Goal: Task Accomplishment & Management: Use online tool/utility

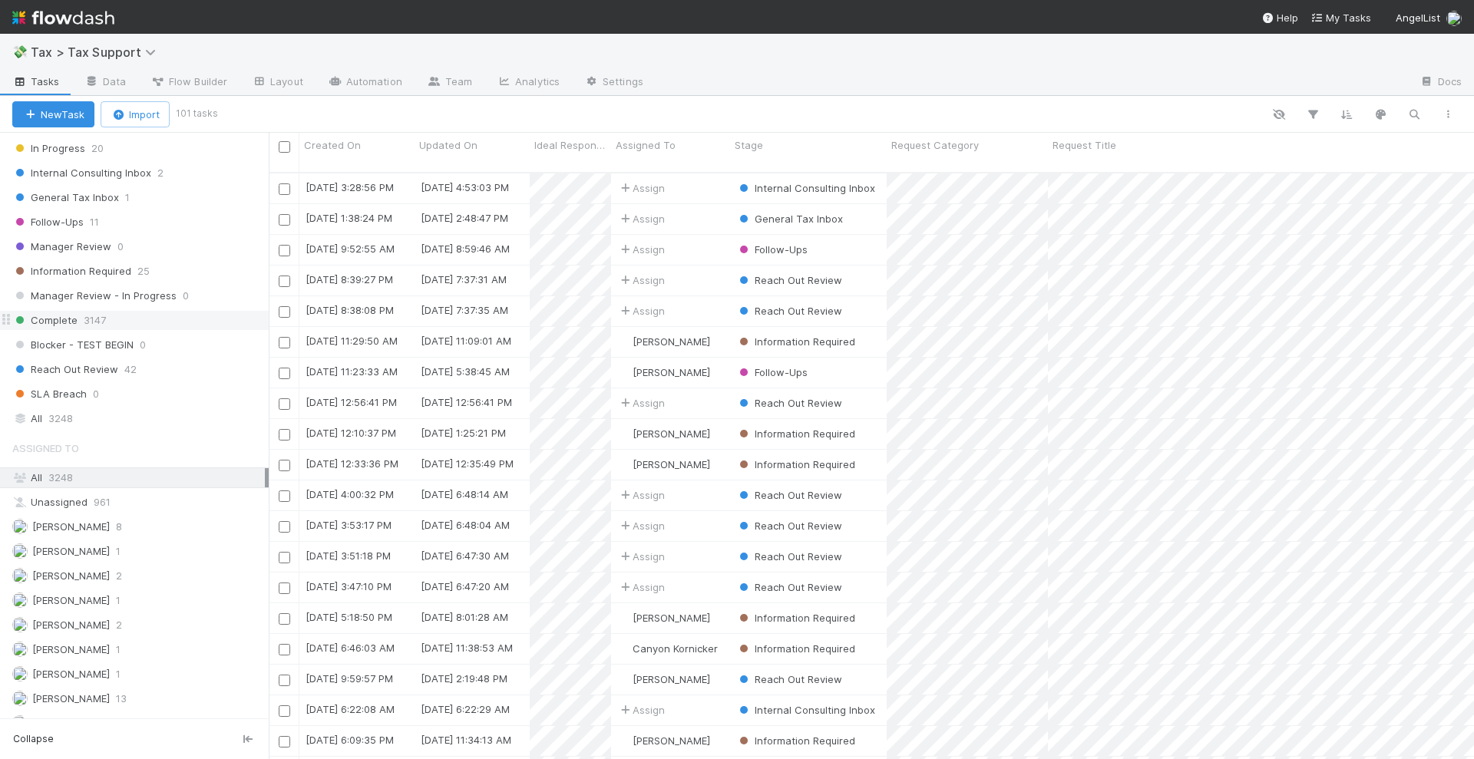
scroll to position [384, 0]
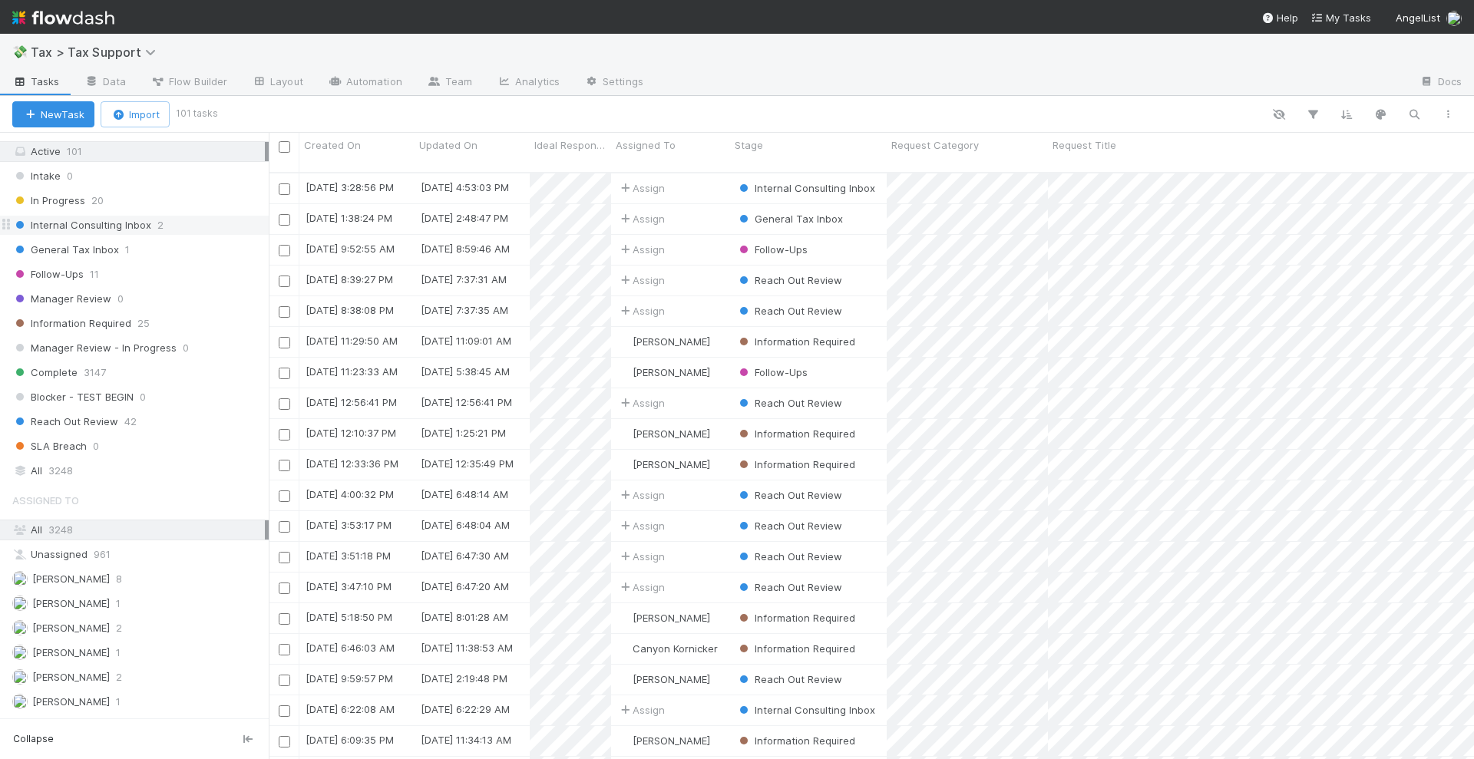
click at [173, 223] on div "Internal Consulting Inbox 2" at bounding box center [140, 225] width 256 height 19
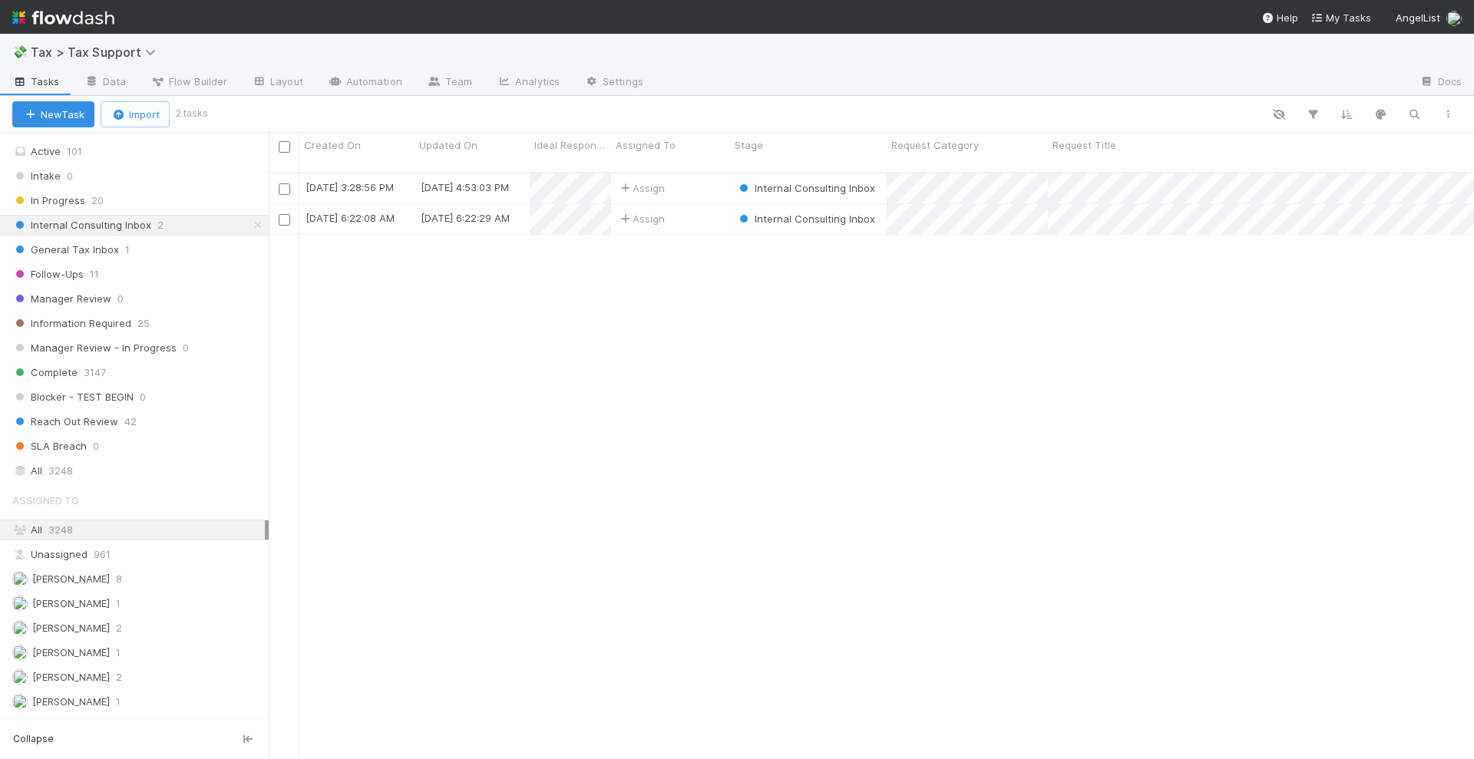
scroll to position [585, 1191]
click at [692, 174] on div "Assign" at bounding box center [670, 189] width 119 height 30
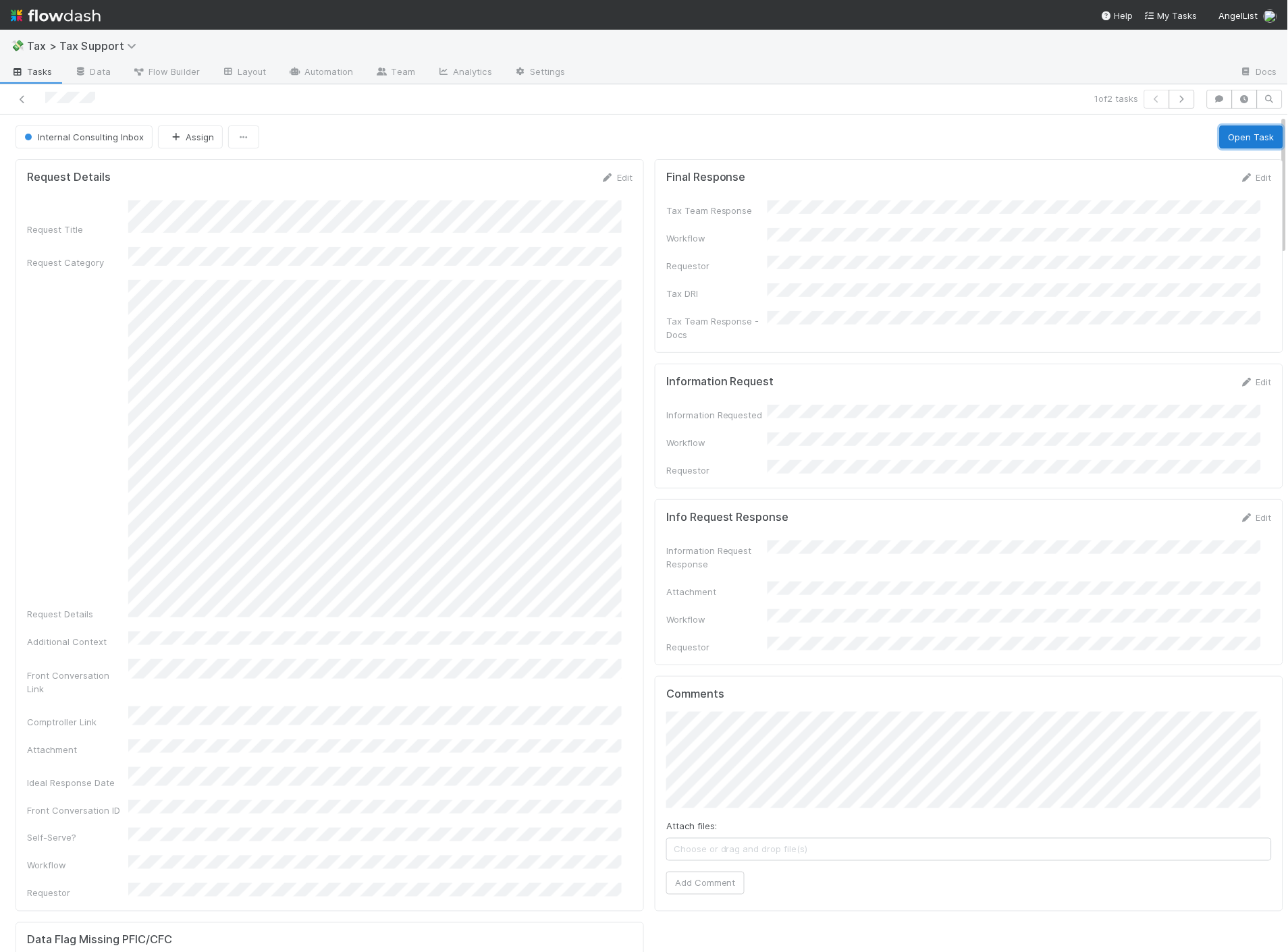
click at [1231, 142] on button "Open Task" at bounding box center [1251, 137] width 63 height 23
click at [1080, 140] on button "Request Info" at bounding box center [1082, 137] width 71 height 23
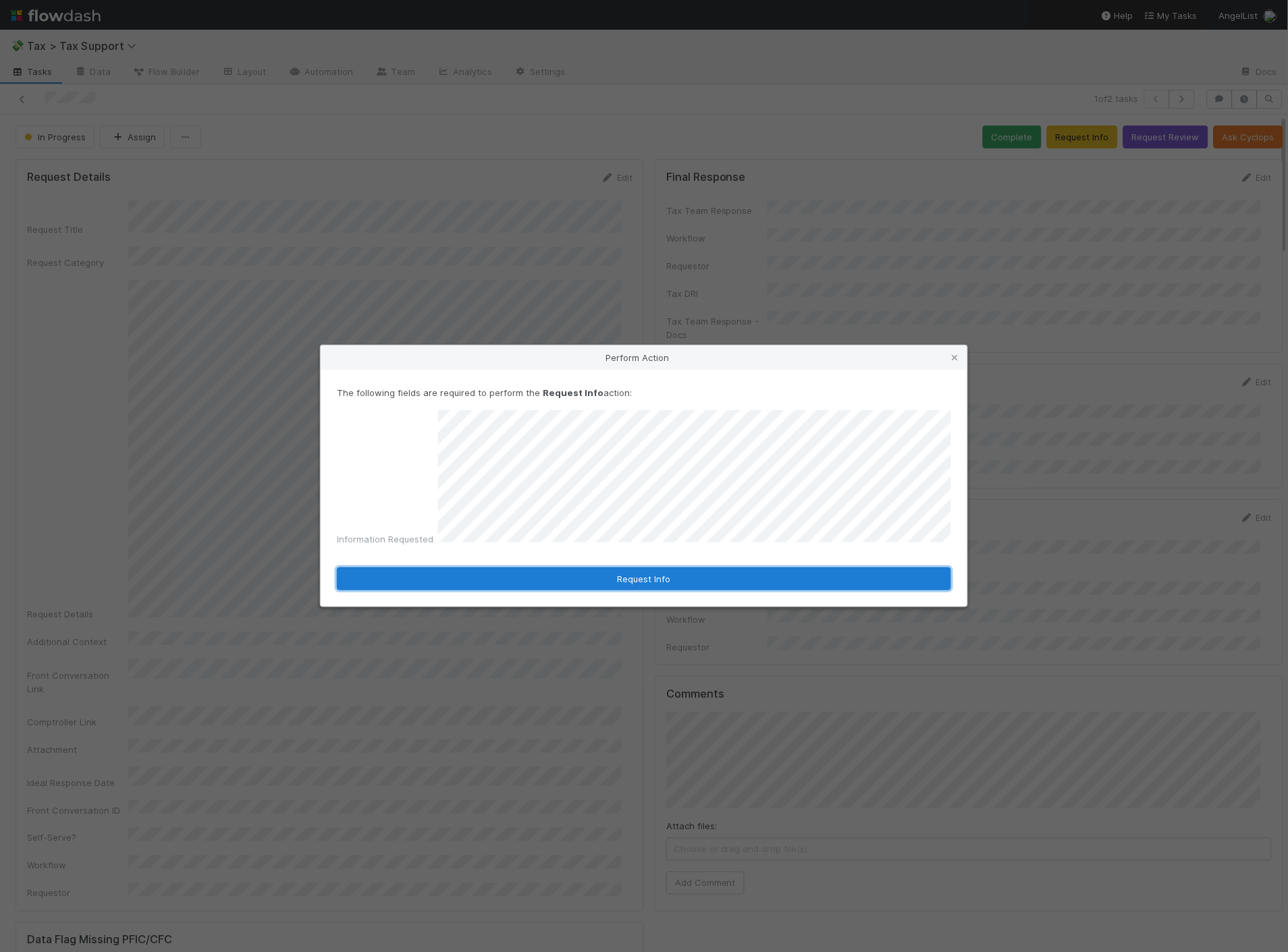
click at [541, 571] on button "Request Info" at bounding box center [644, 579] width 615 height 23
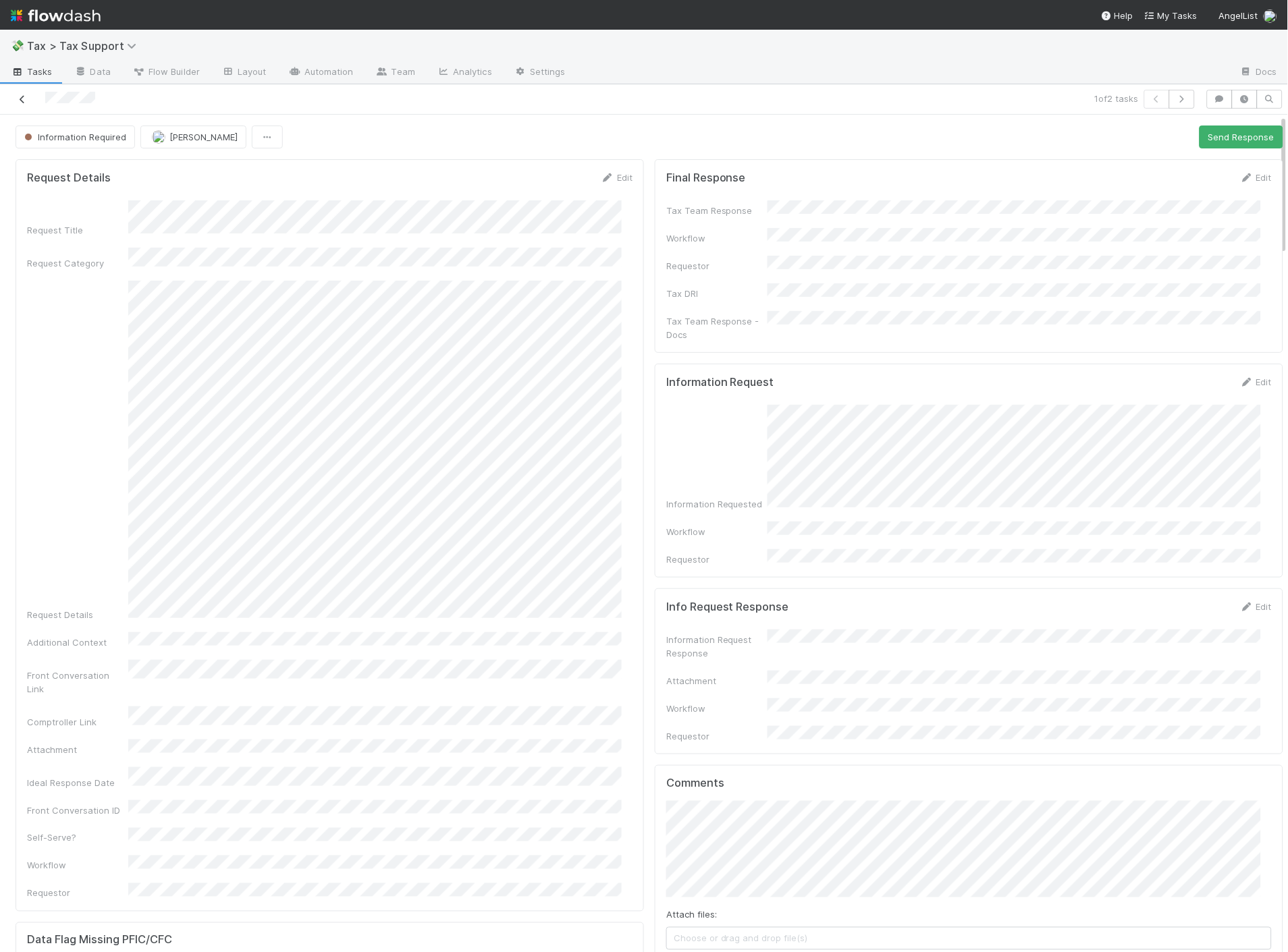
click at [25, 98] on icon at bounding box center [22, 99] width 13 height 9
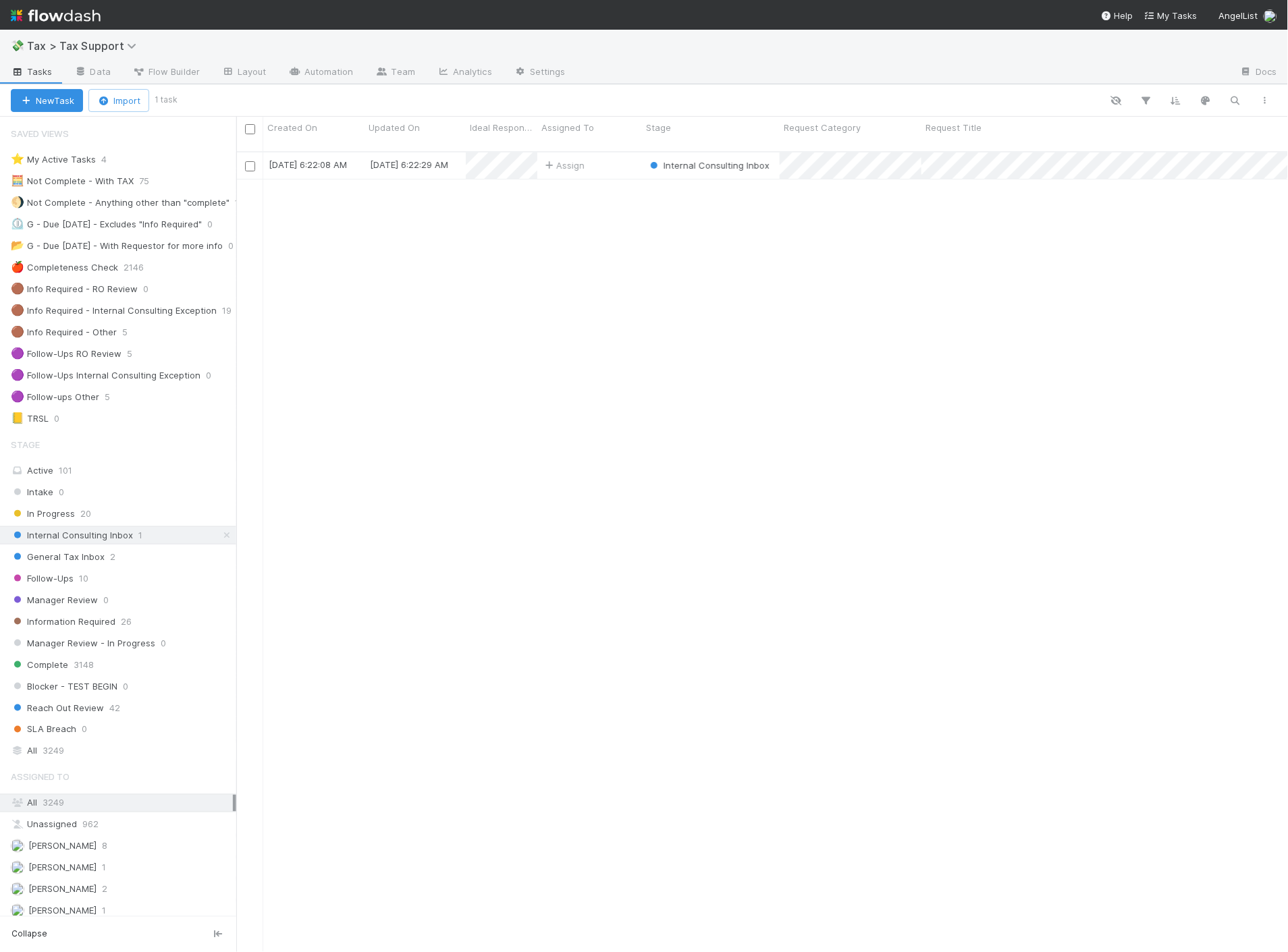
scroll to position [801, 1041]
click at [106, 578] on div "Follow-Ups 10" at bounding box center [123, 578] width 225 height 17
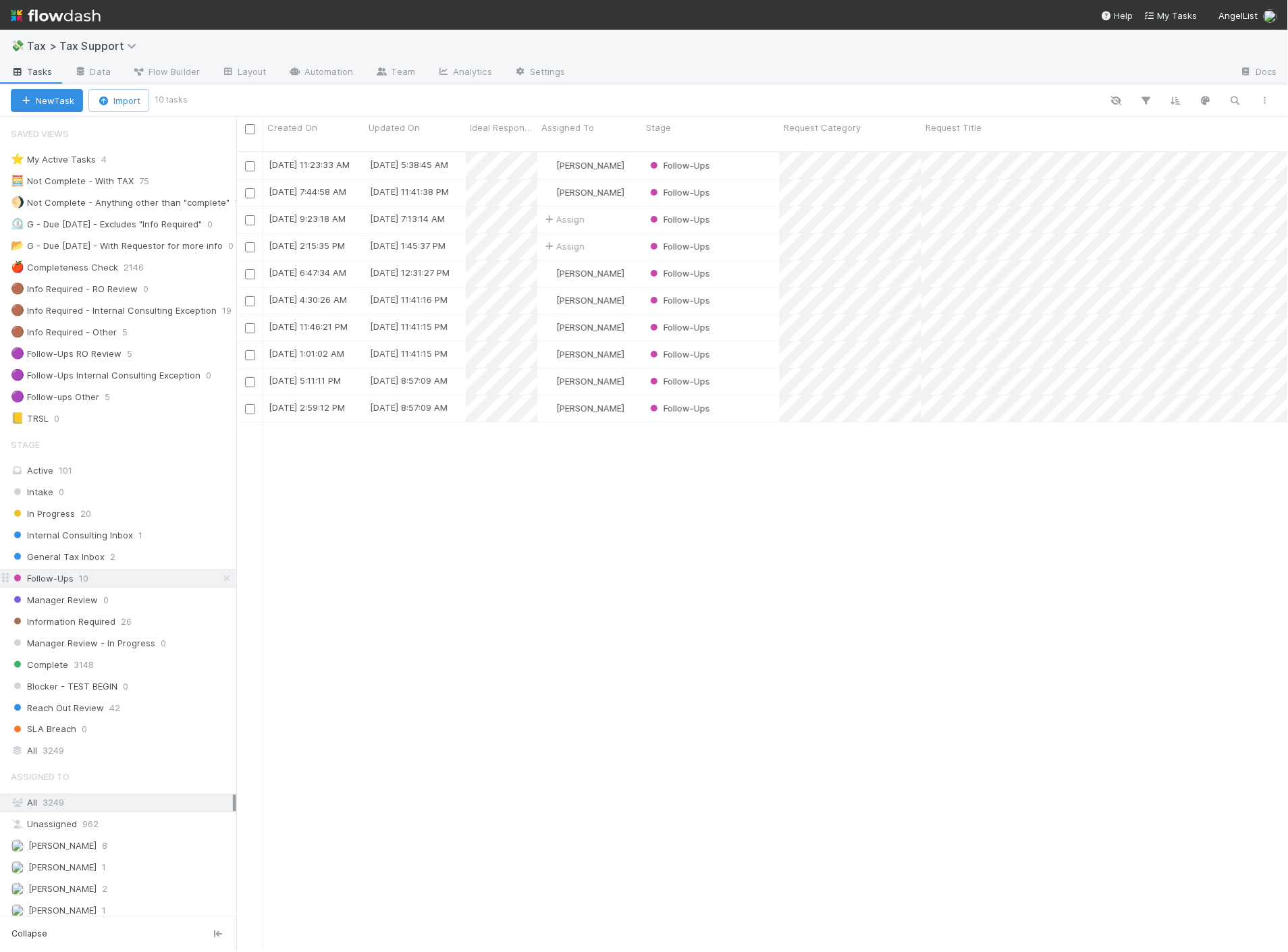
scroll to position [801, 1041]
click at [727, 207] on div "Follow-Ups" at bounding box center [710, 220] width 138 height 26
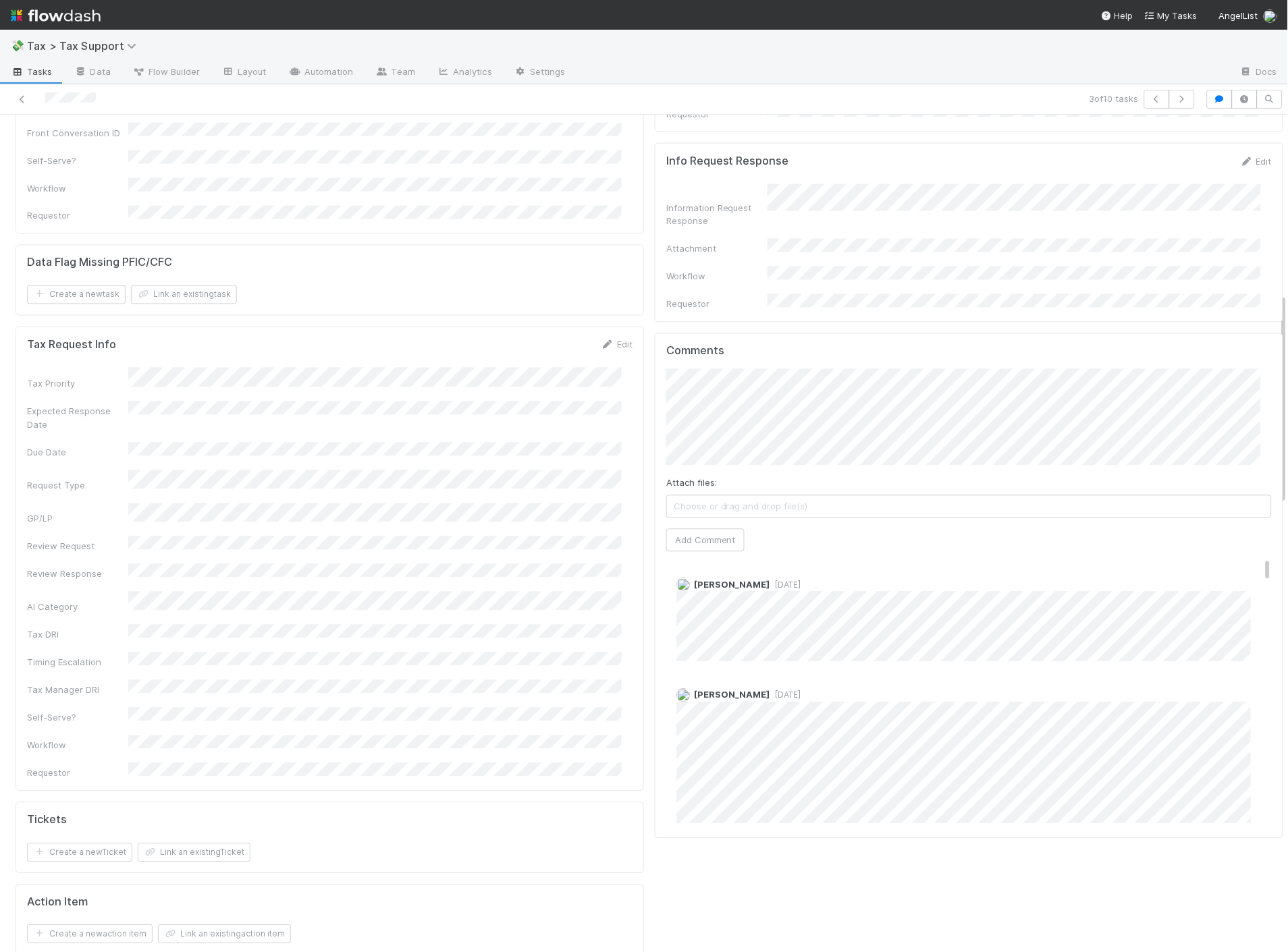
scroll to position [600, 0]
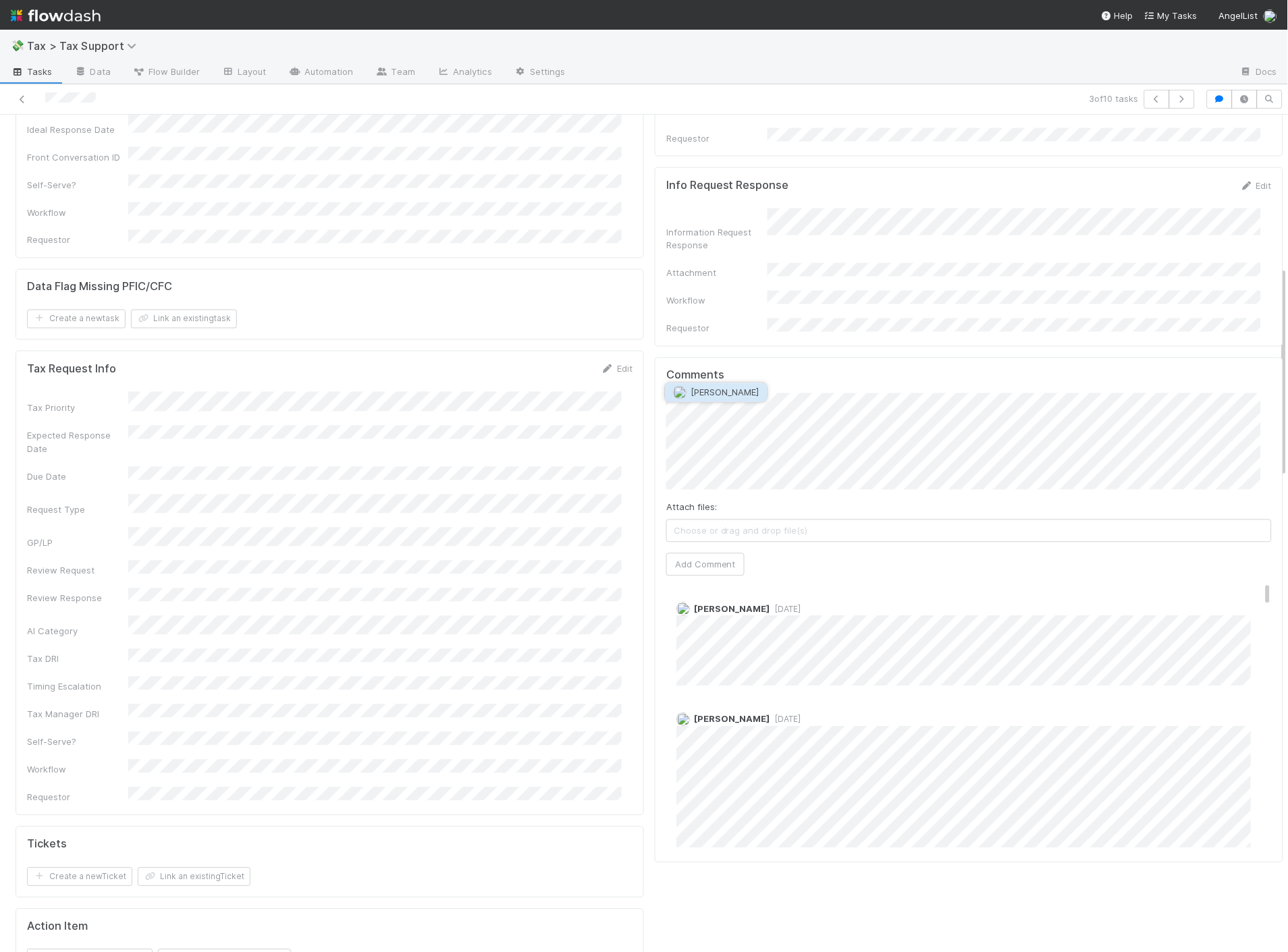
click at [725, 394] on span "[PERSON_NAME]" at bounding box center [724, 393] width 69 height 11
click at [802, 390] on span "[PERSON_NAME]" at bounding box center [832, 393] width 69 height 11
click at [731, 412] on span "[PERSON_NAME]" at bounding box center [724, 411] width 69 height 11
click at [797, 406] on span "[PERSON_NAME]" at bounding box center [799, 406] width 69 height 11
click at [805, 421] on span "[PERSON_NAME]" at bounding box center [824, 419] width 69 height 11
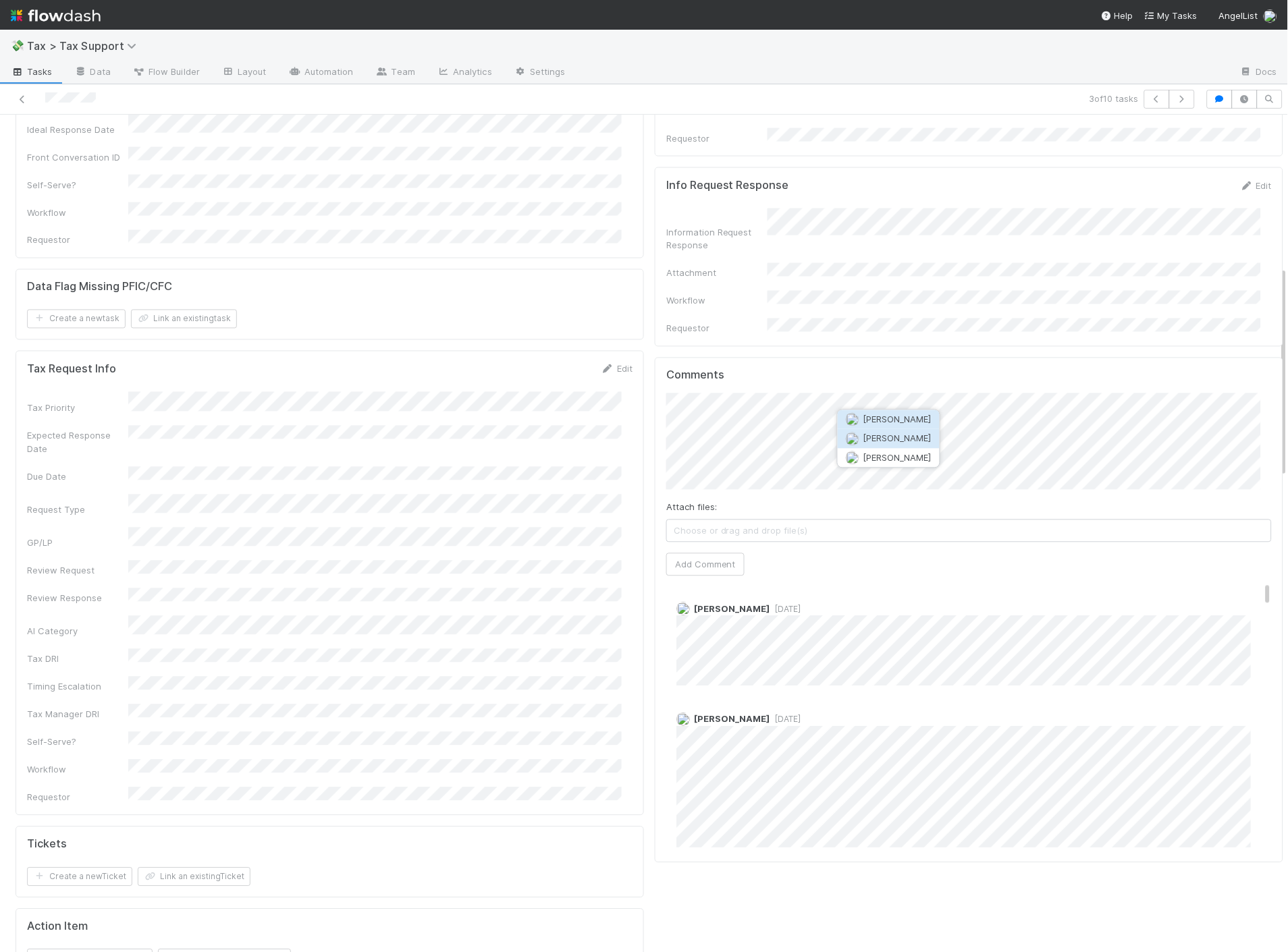
click at [876, 441] on span "[PERSON_NAME]" at bounding box center [898, 439] width 69 height 11
click at [700, 554] on button "Add Comment" at bounding box center [705, 565] width 78 height 23
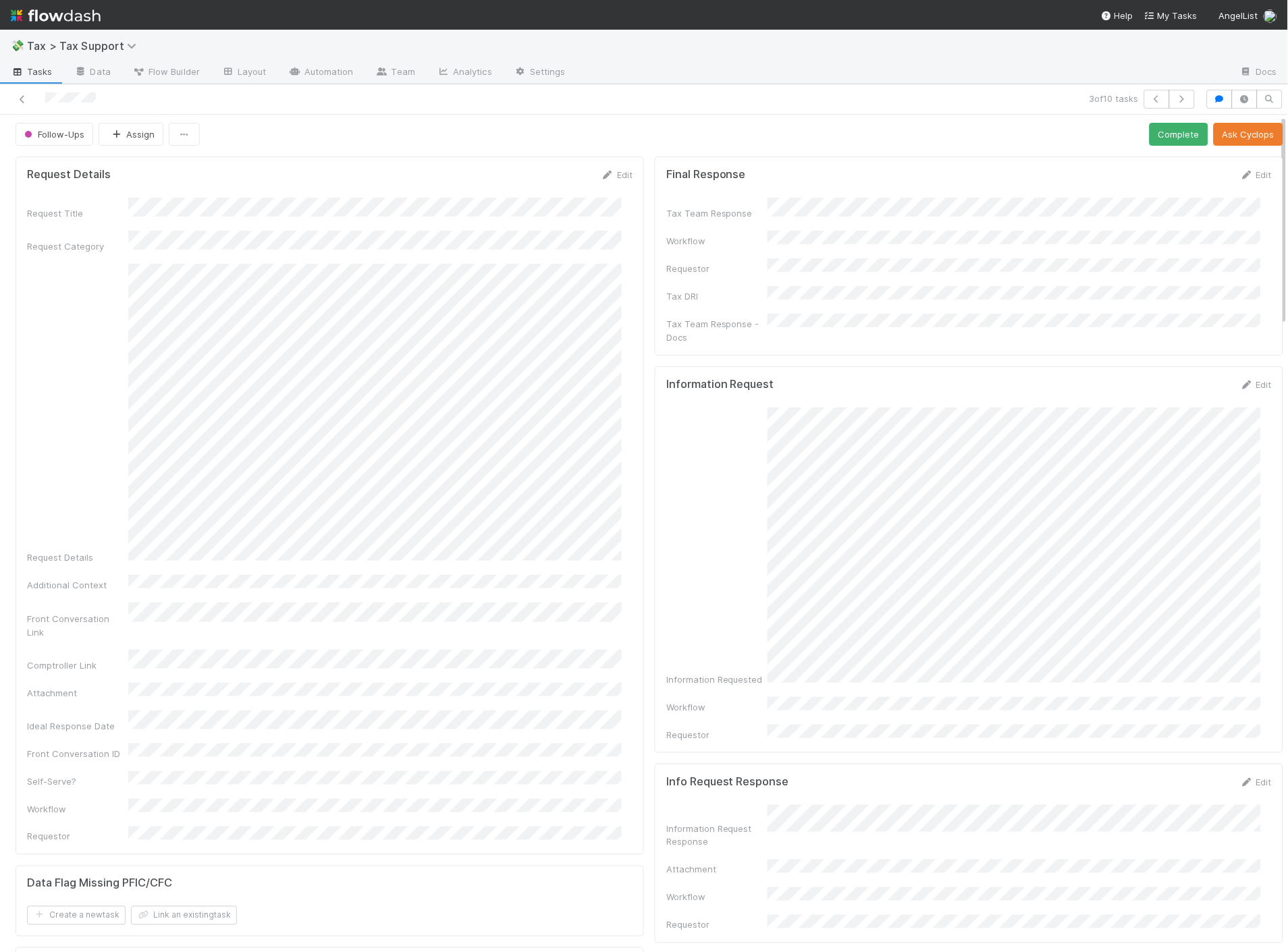
scroll to position [0, 0]
click at [22, 97] on icon at bounding box center [22, 99] width 13 height 9
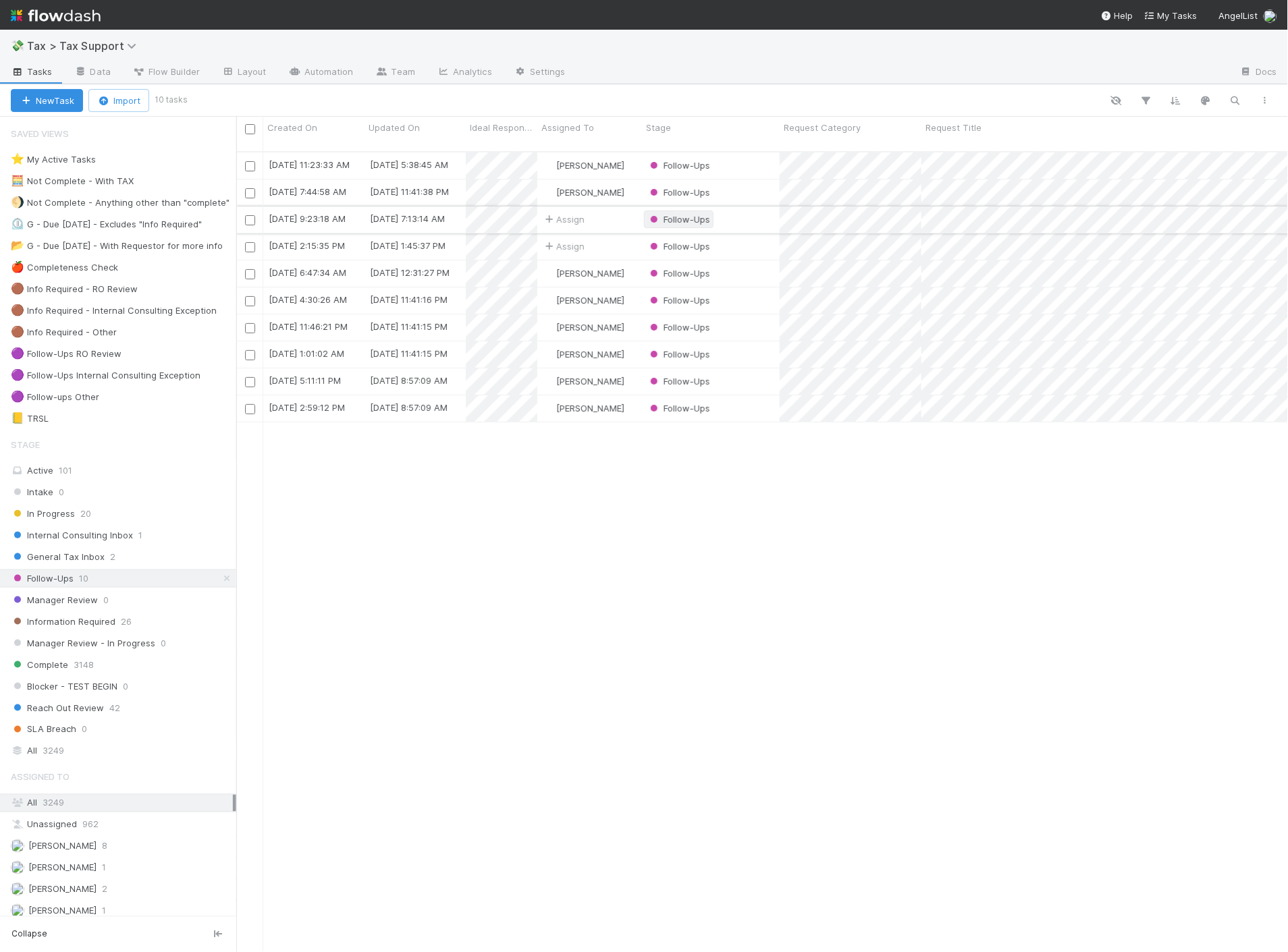
scroll to position [801, 1041]
click at [149, 538] on div "Internal Consulting Inbox 1" at bounding box center [123, 535] width 225 height 17
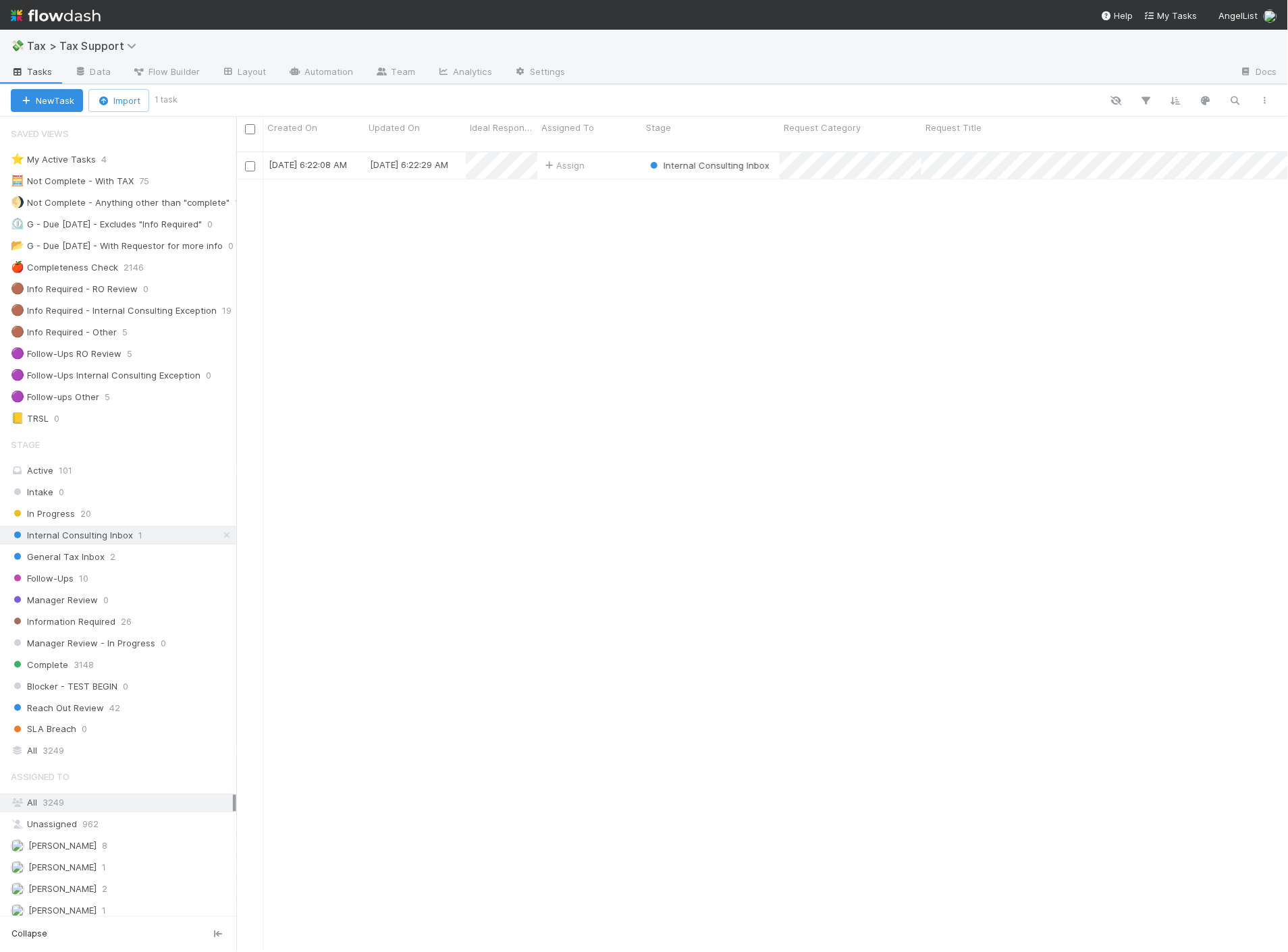
scroll to position [801, 1041]
click at [65, 8] on img at bounding box center [55, 16] width 90 height 23
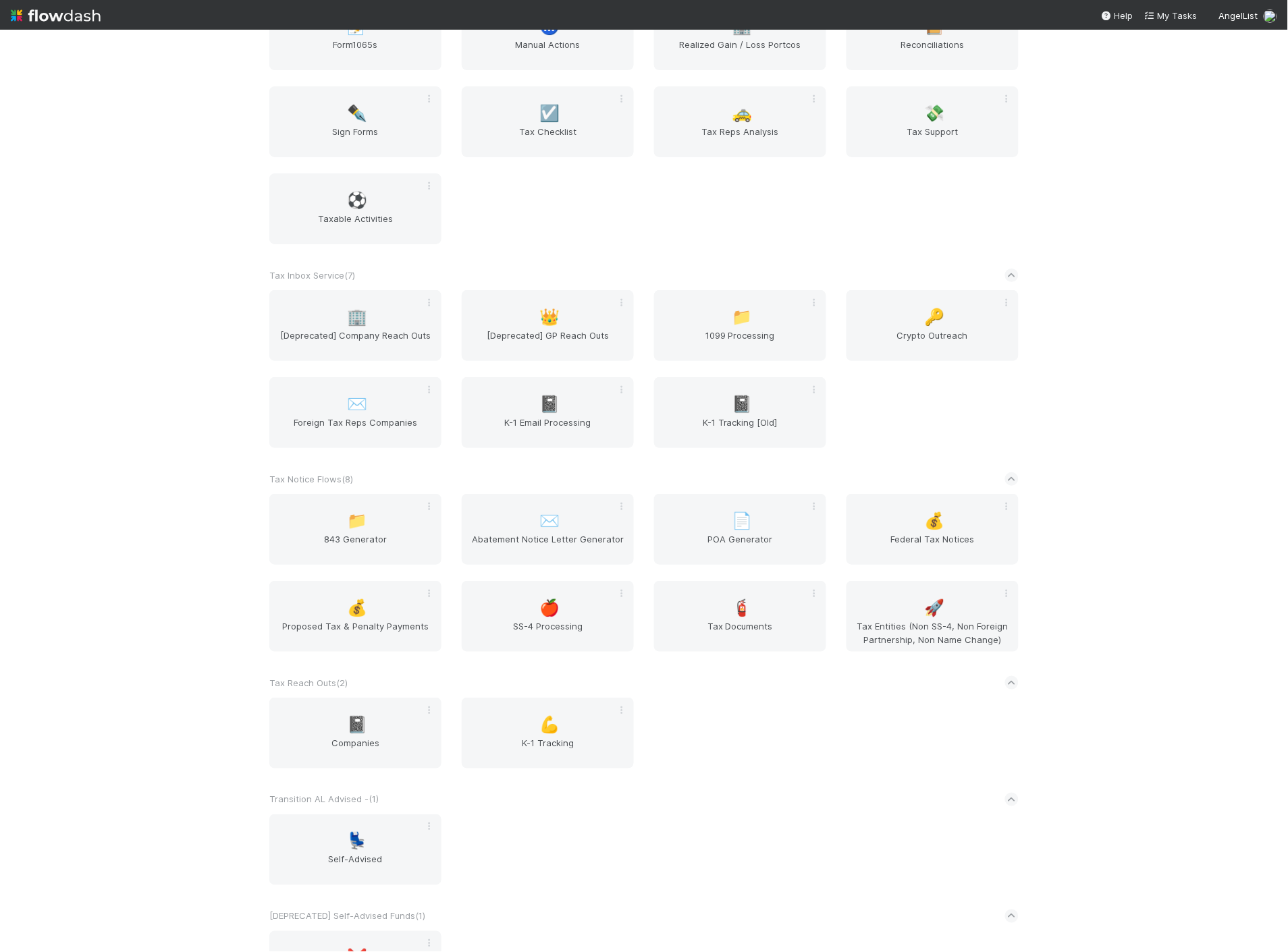
scroll to position [2918, 0]
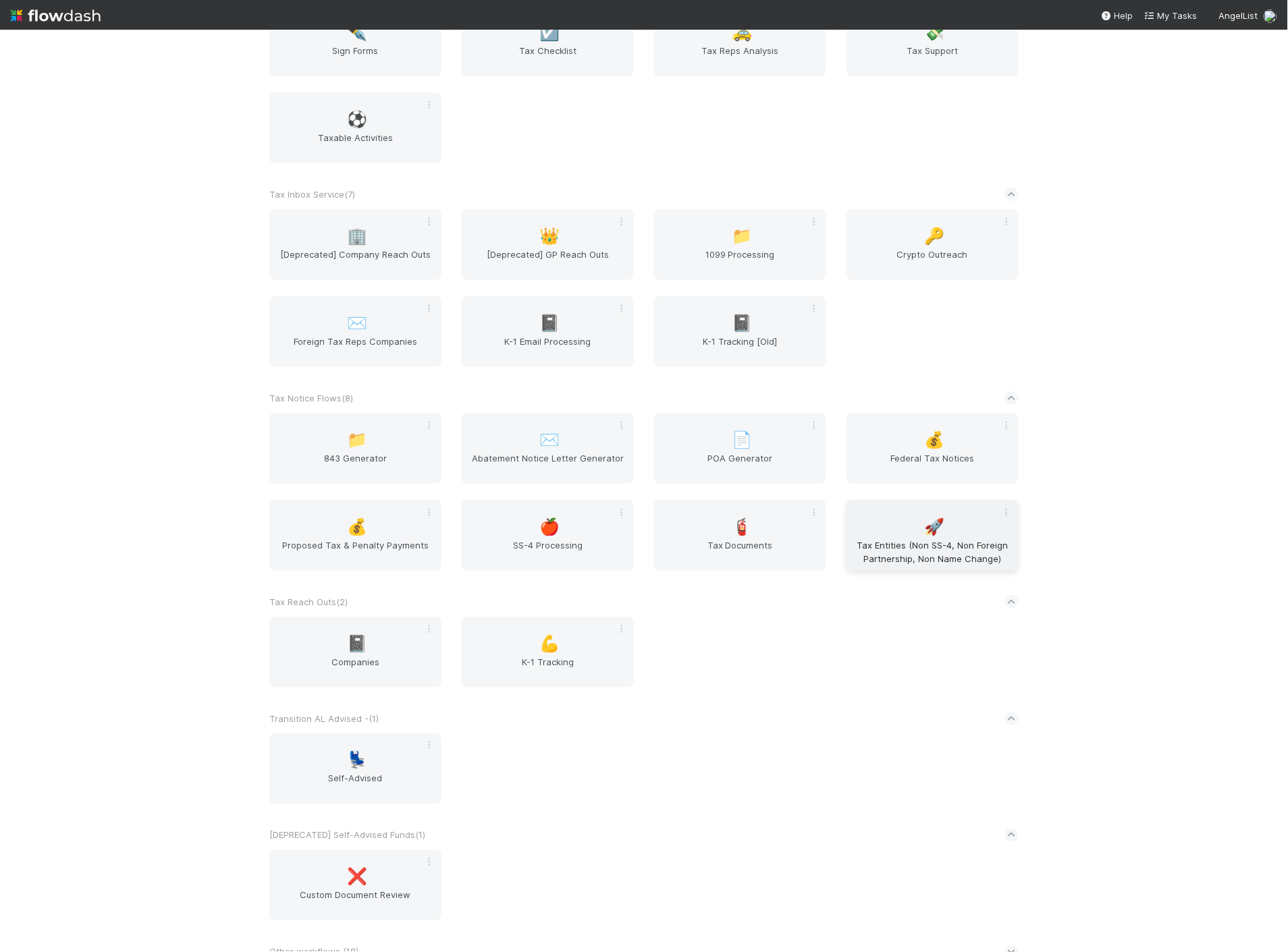
click at [913, 539] on span "Tax Entities (Non SS-4, Non Foreign Partnership, Non Name Change)" at bounding box center [932, 552] width 161 height 27
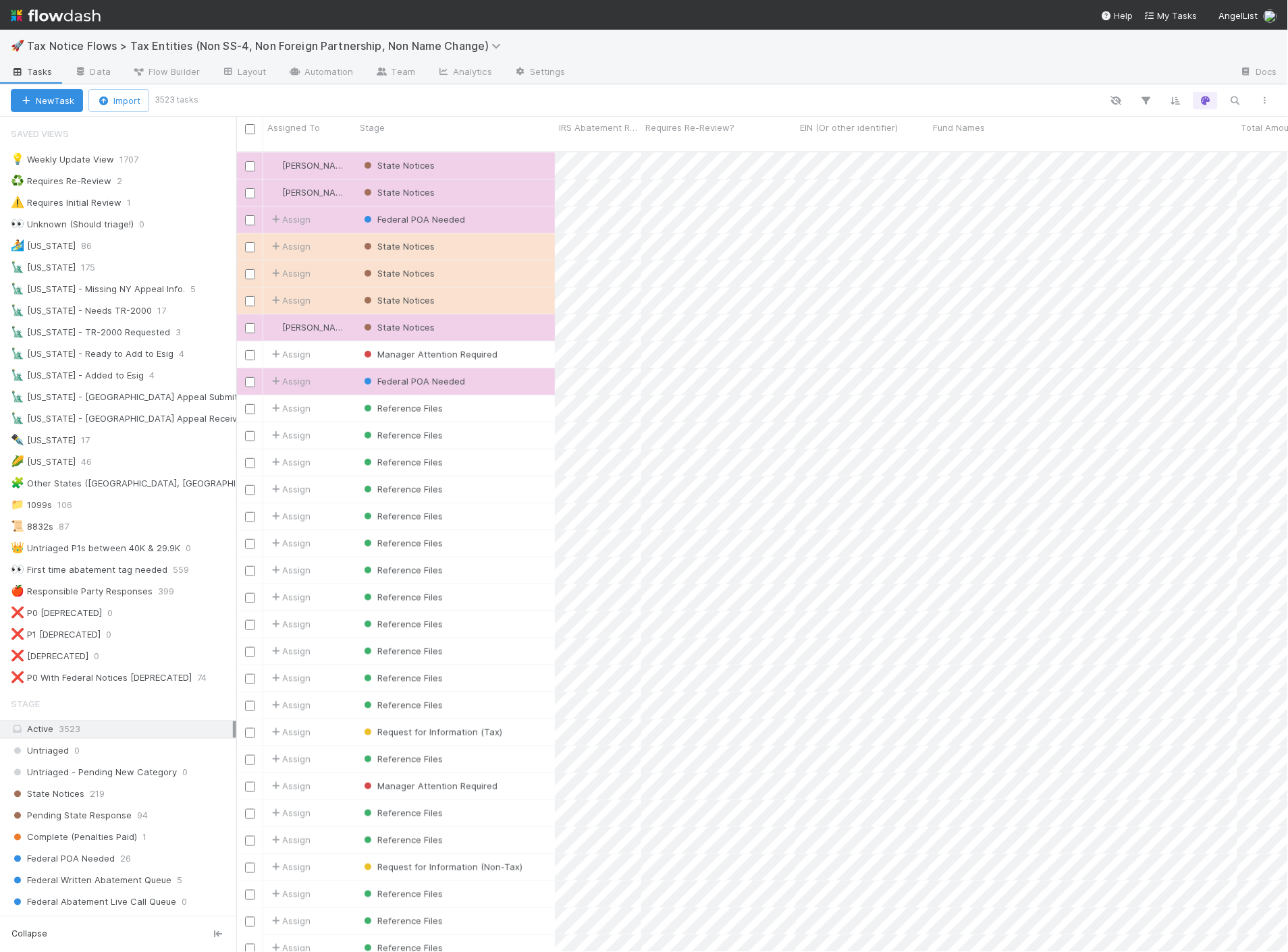
scroll to position [801, 1041]
click at [98, 15] on img at bounding box center [55, 16] width 90 height 23
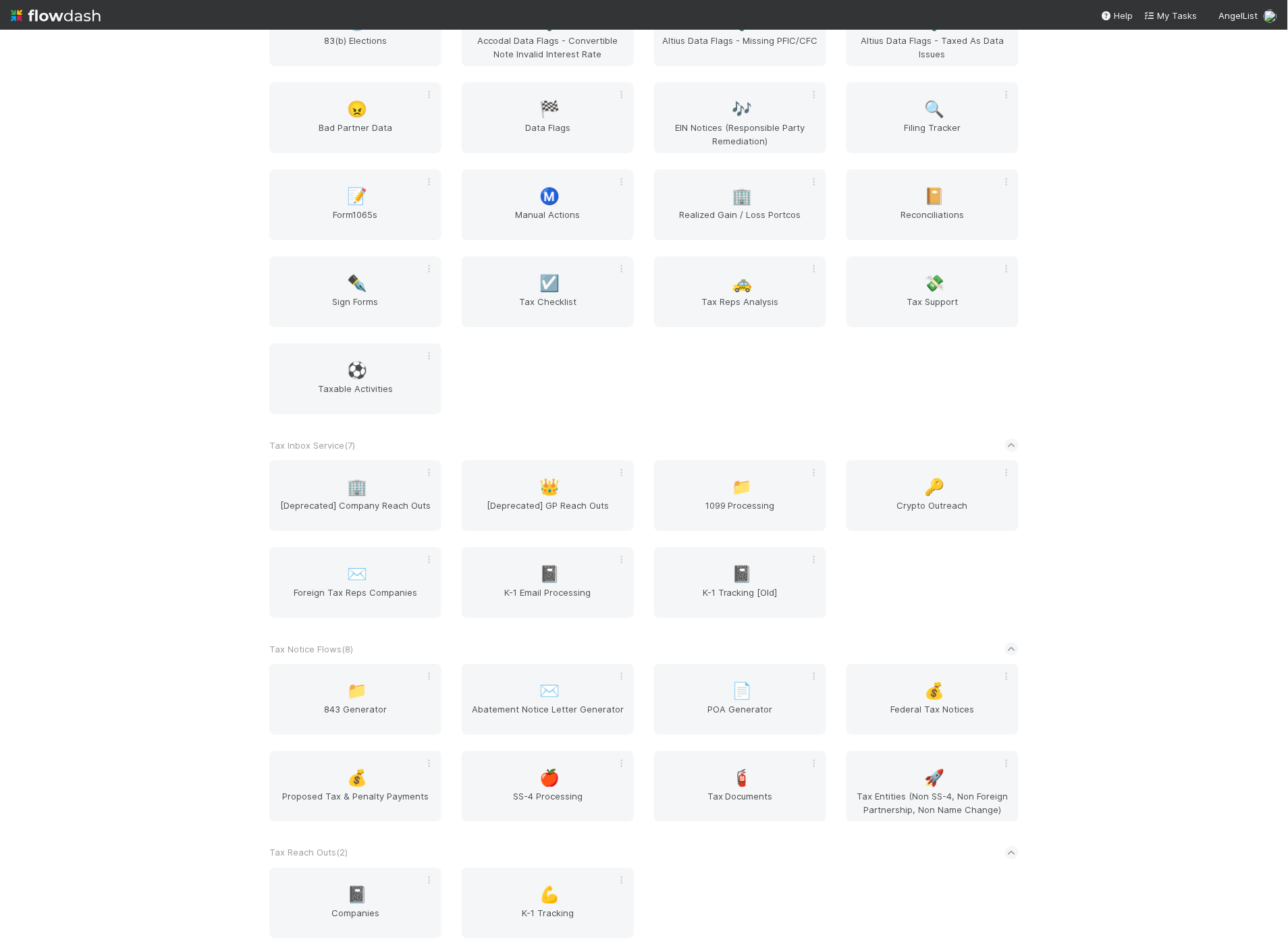
scroll to position [2918, 0]
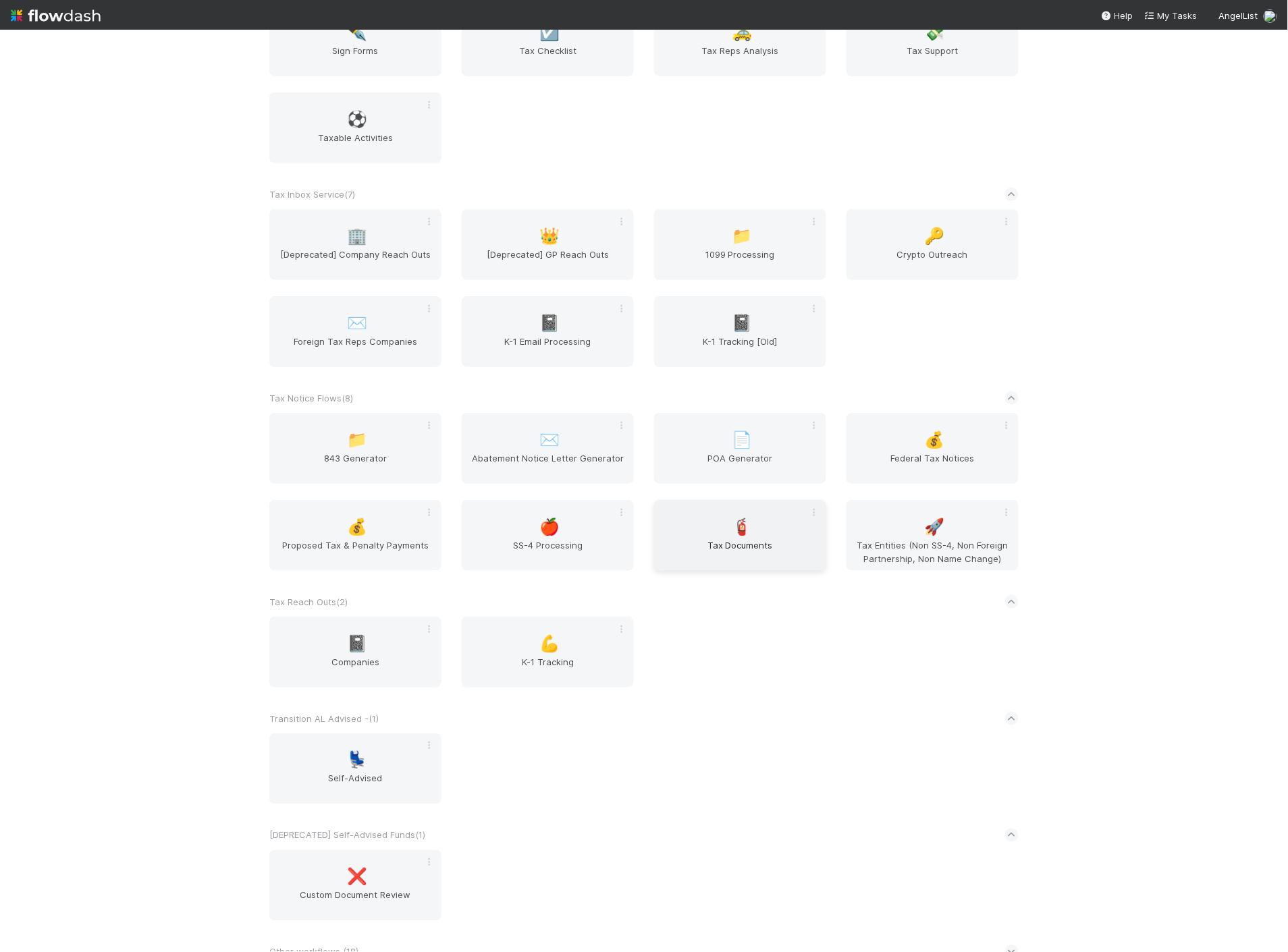
click at [723, 511] on div "🧯 Tax Documents" at bounding box center [740, 535] width 172 height 71
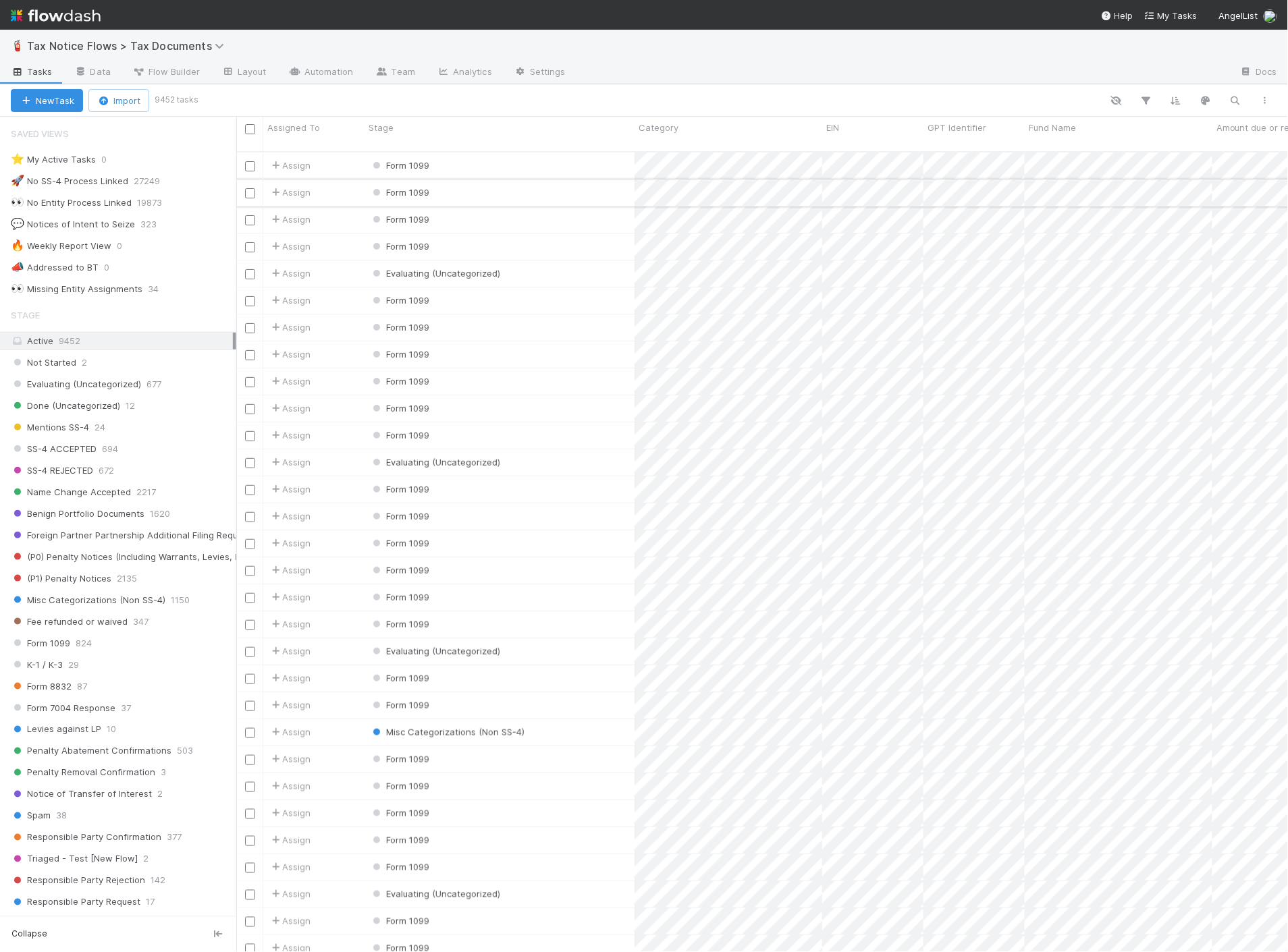
click at [534, 179] on div "Form 1099" at bounding box center [499, 193] width 270 height 26
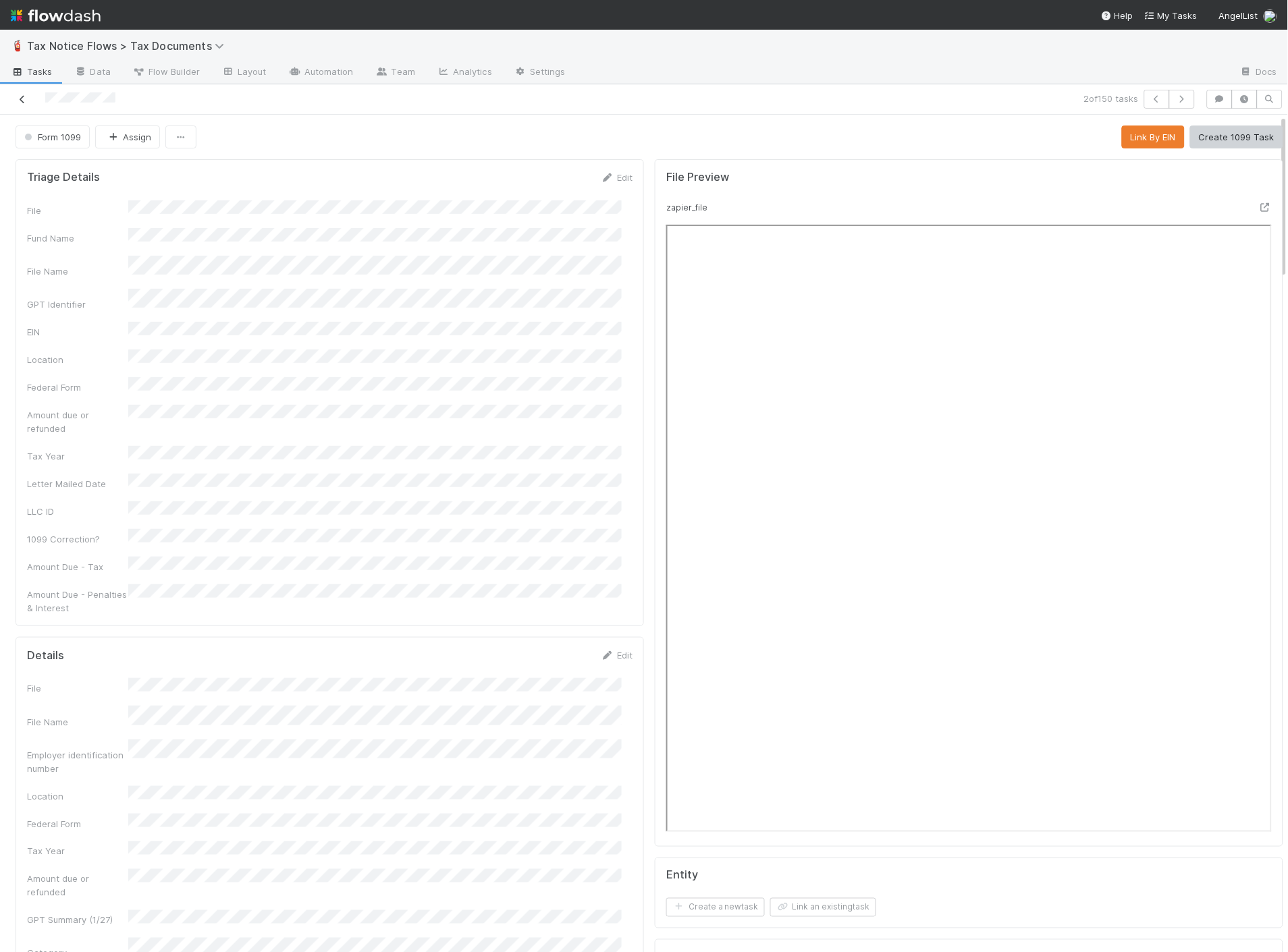
click at [27, 96] on icon at bounding box center [22, 99] width 13 height 9
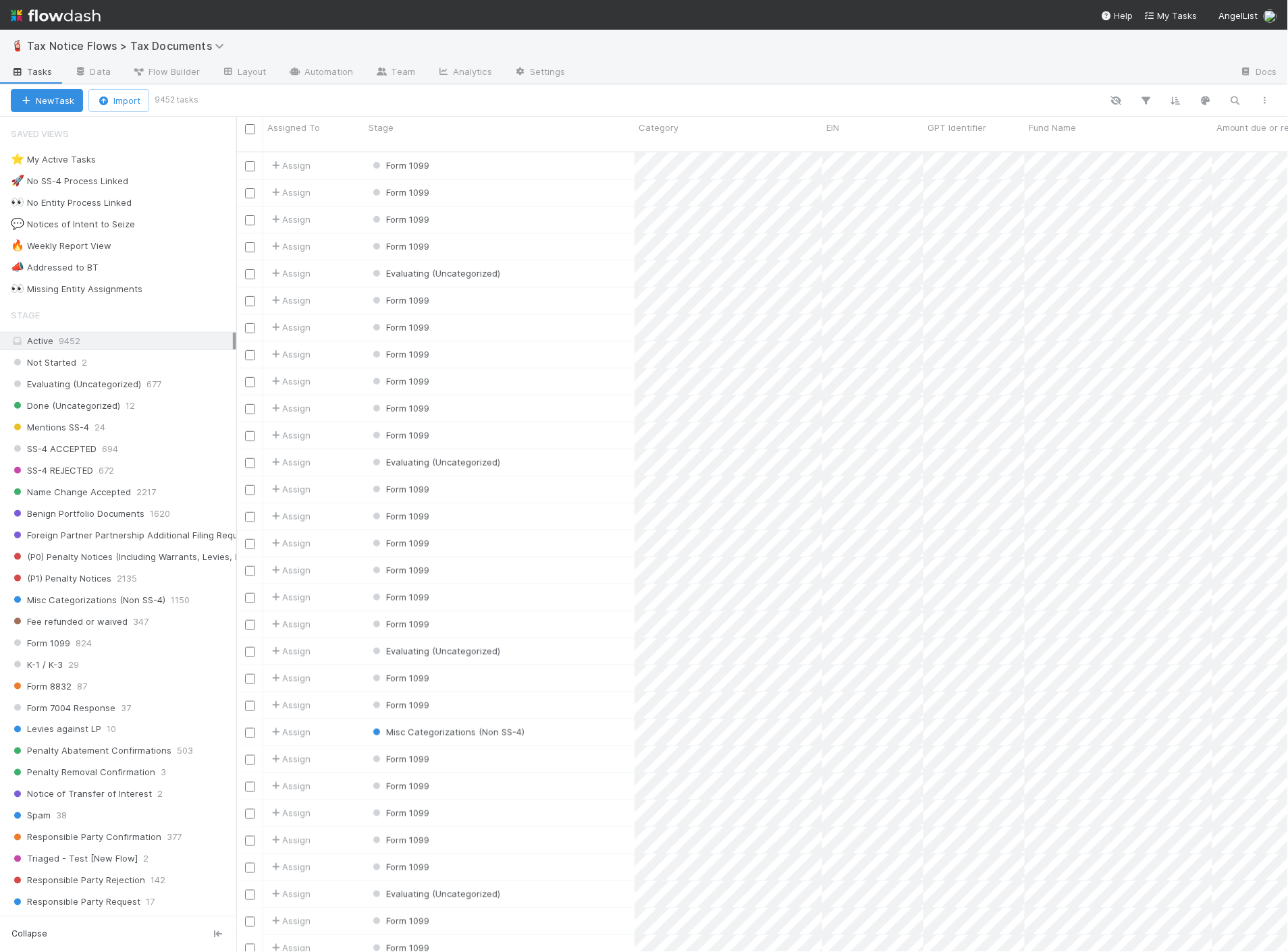
scroll to position [801, 1041]
click at [125, 294] on div "👀 Missing Entity Assignments" at bounding box center [76, 288] width 132 height 17
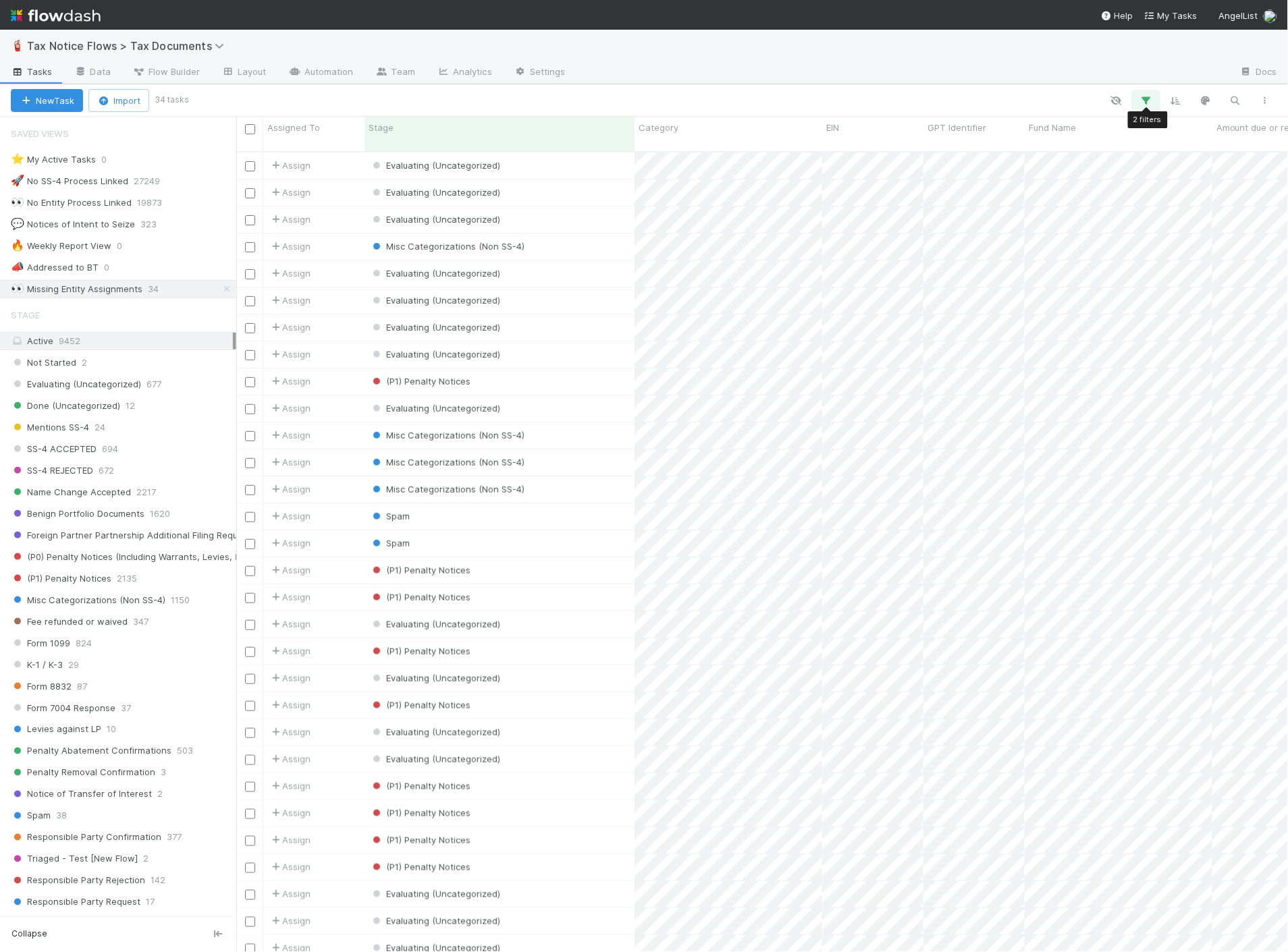
click at [1146, 96] on icon "button" at bounding box center [1146, 100] width 13 height 12
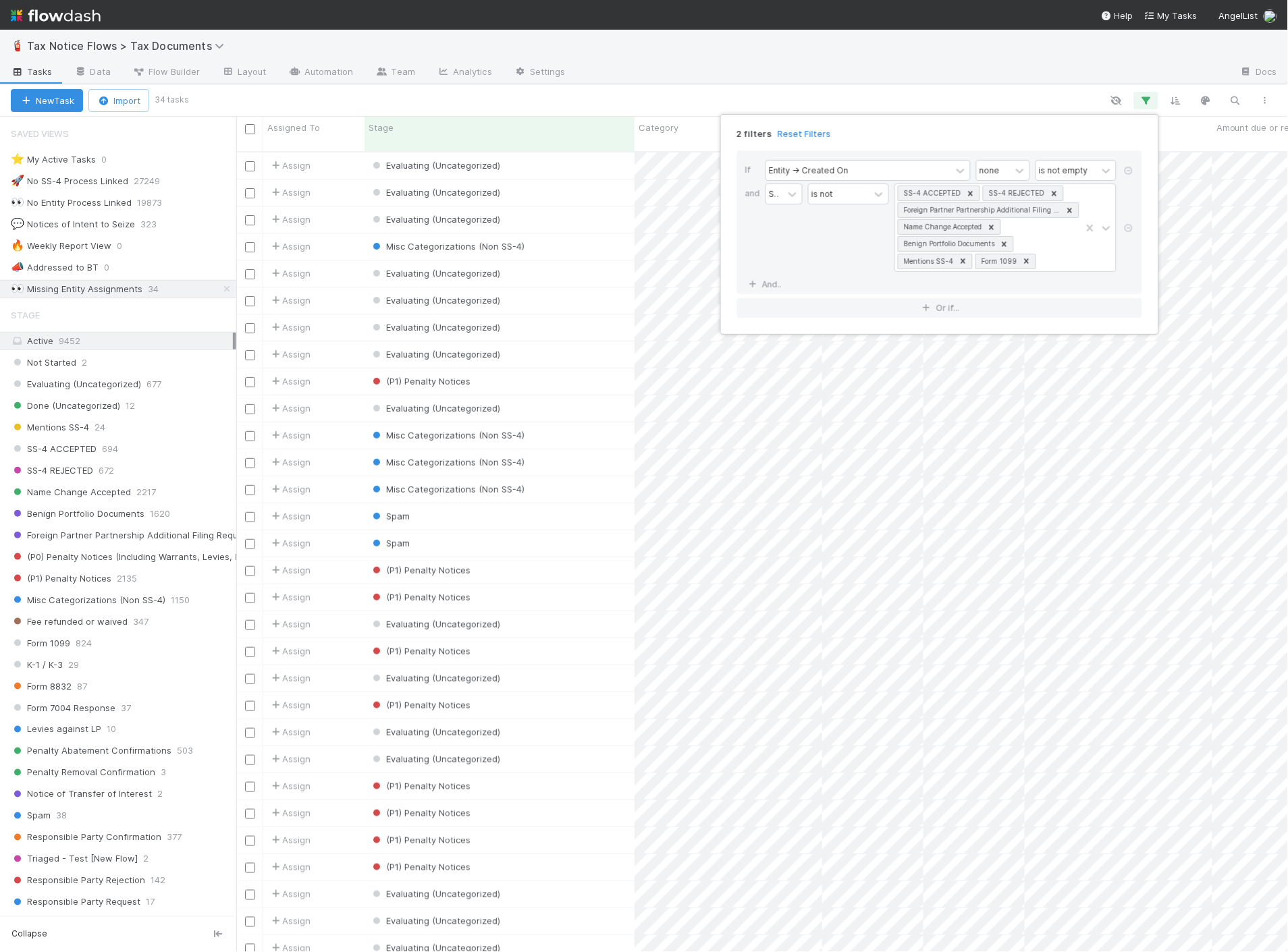
click at [940, 93] on div "2 filters Reset Filters If Entity -> Created On none is not empty and Stage is …" at bounding box center [644, 476] width 1288 height 952
click at [542, 158] on div "Evaluating (Uncategorized)" at bounding box center [499, 166] width 270 height 26
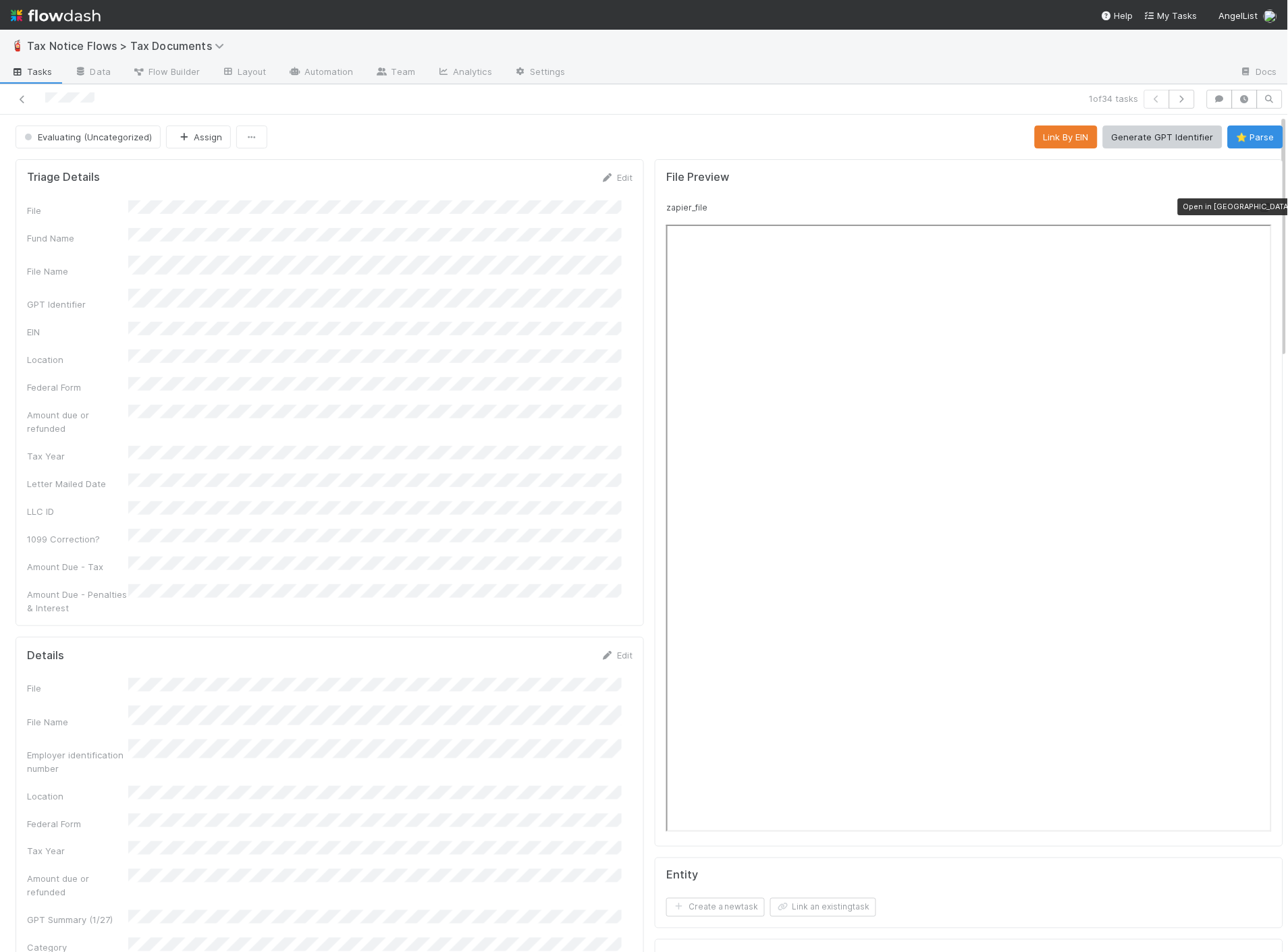
click at [1258, 207] on icon at bounding box center [1264, 207] width 13 height 9
click at [18, 96] on icon at bounding box center [22, 99] width 13 height 9
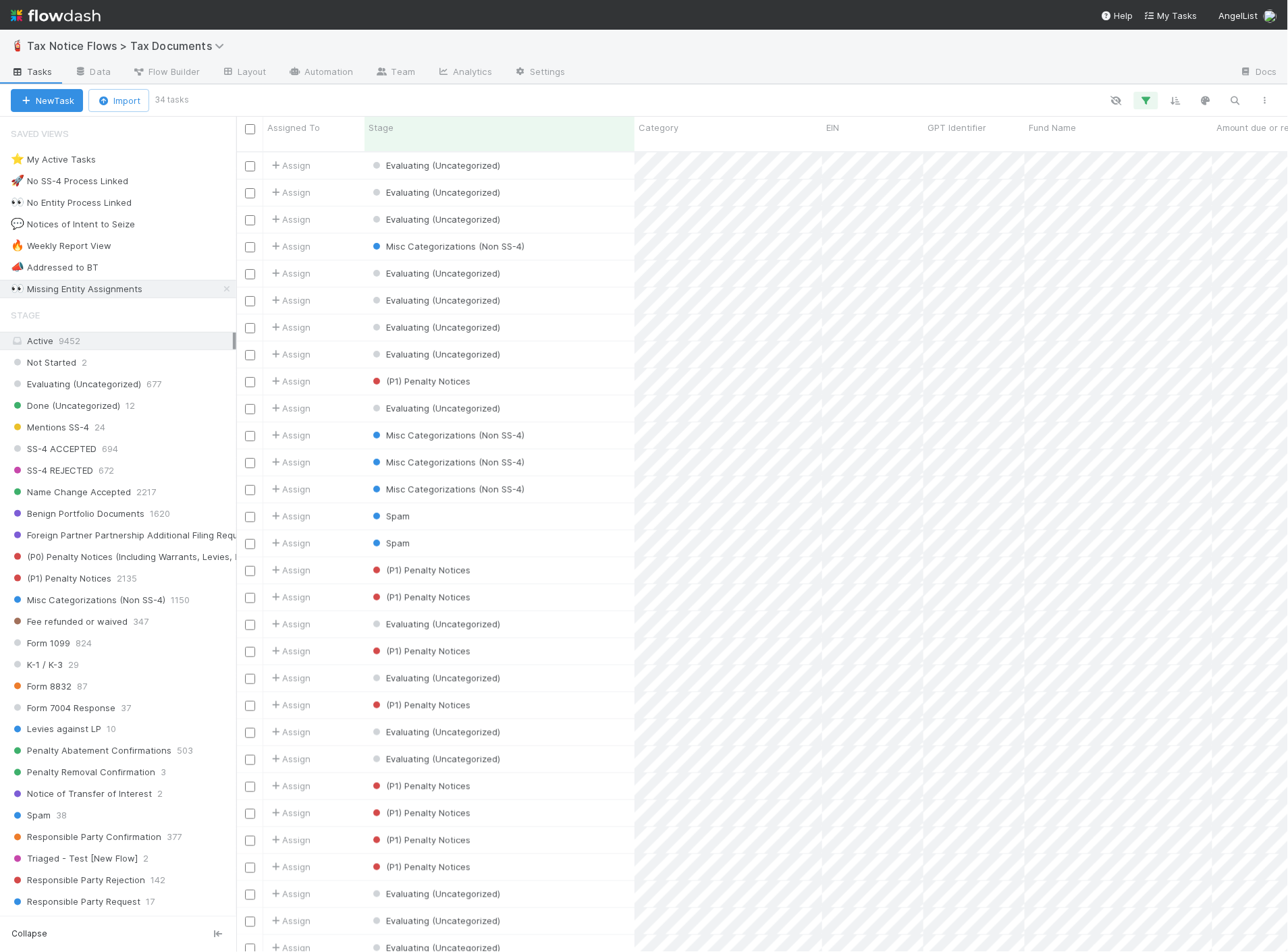
scroll to position [801, 1041]
click at [78, 16] on img at bounding box center [55, 16] width 90 height 23
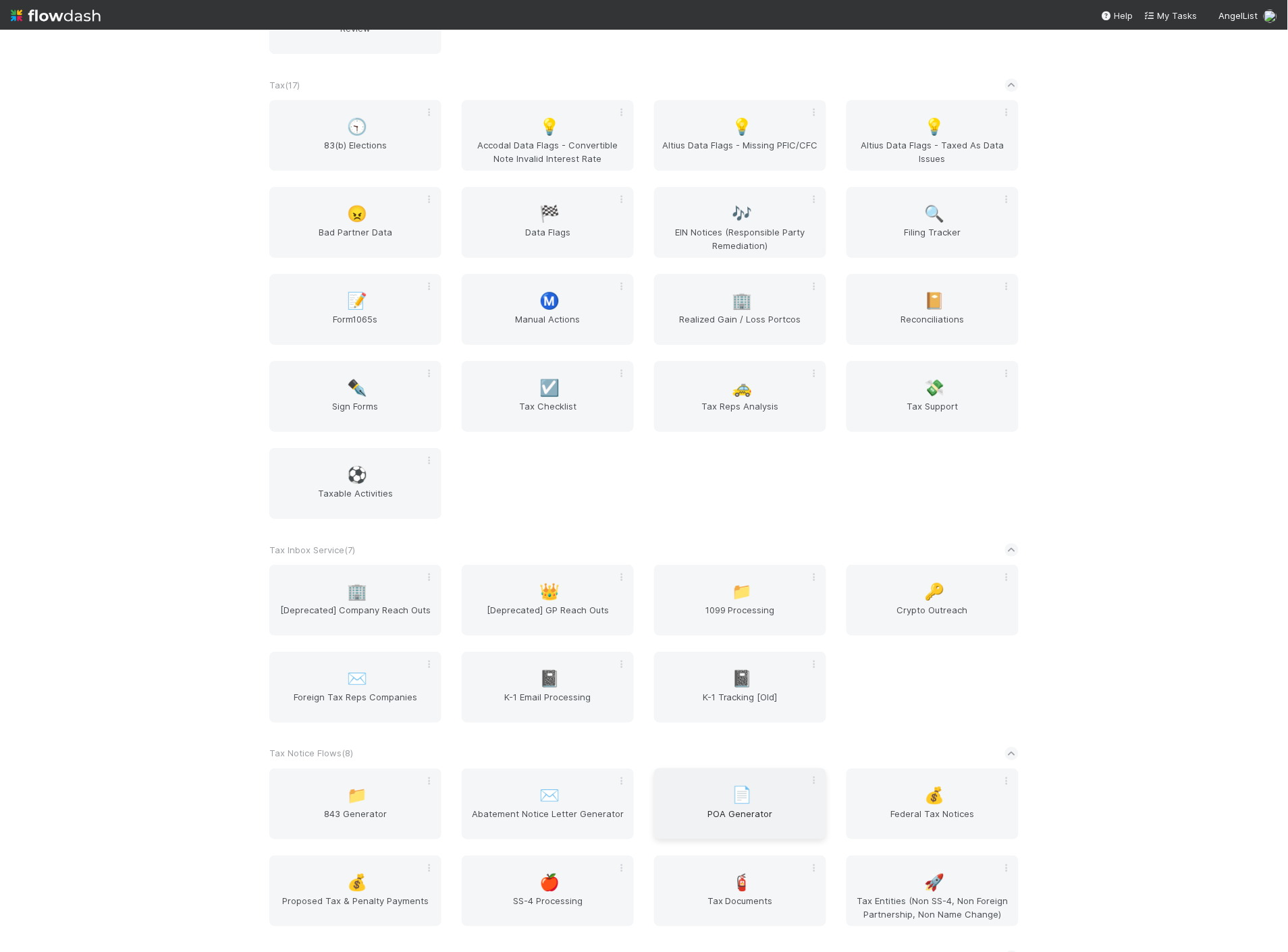
scroll to position [2918, 0]
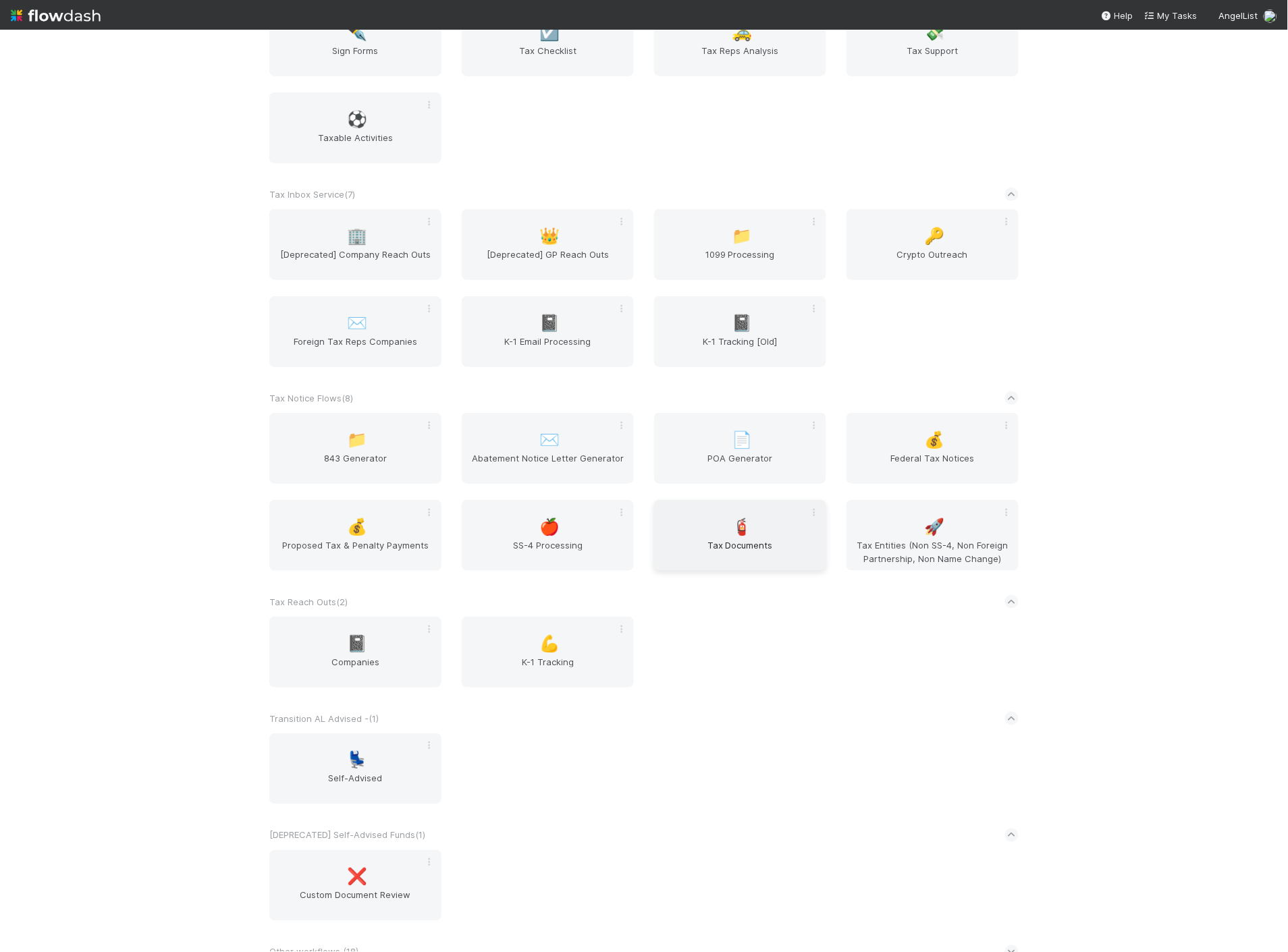
click at [746, 541] on span "Tax Documents" at bounding box center [739, 552] width 161 height 27
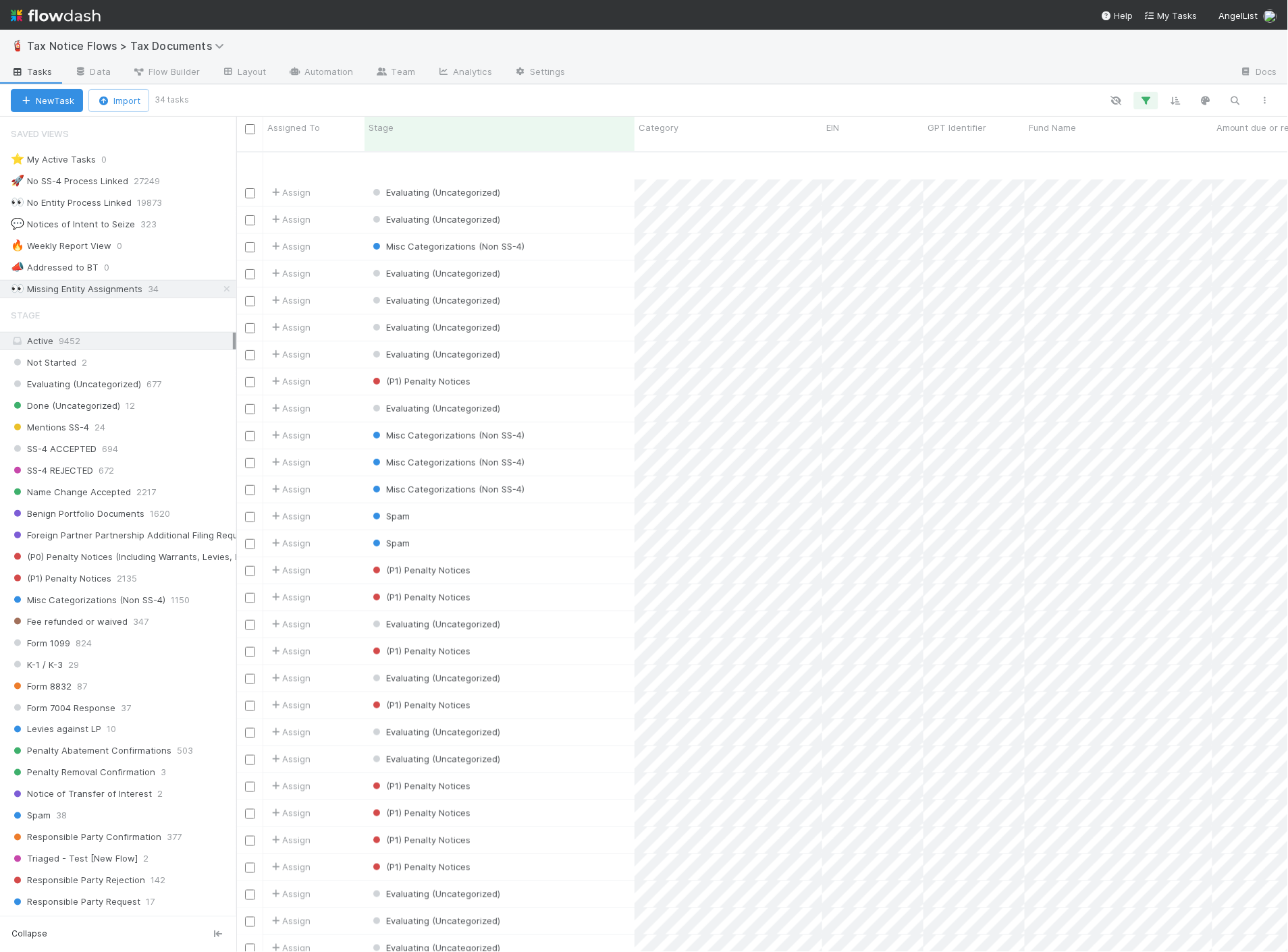
scroll to position [118, 0]
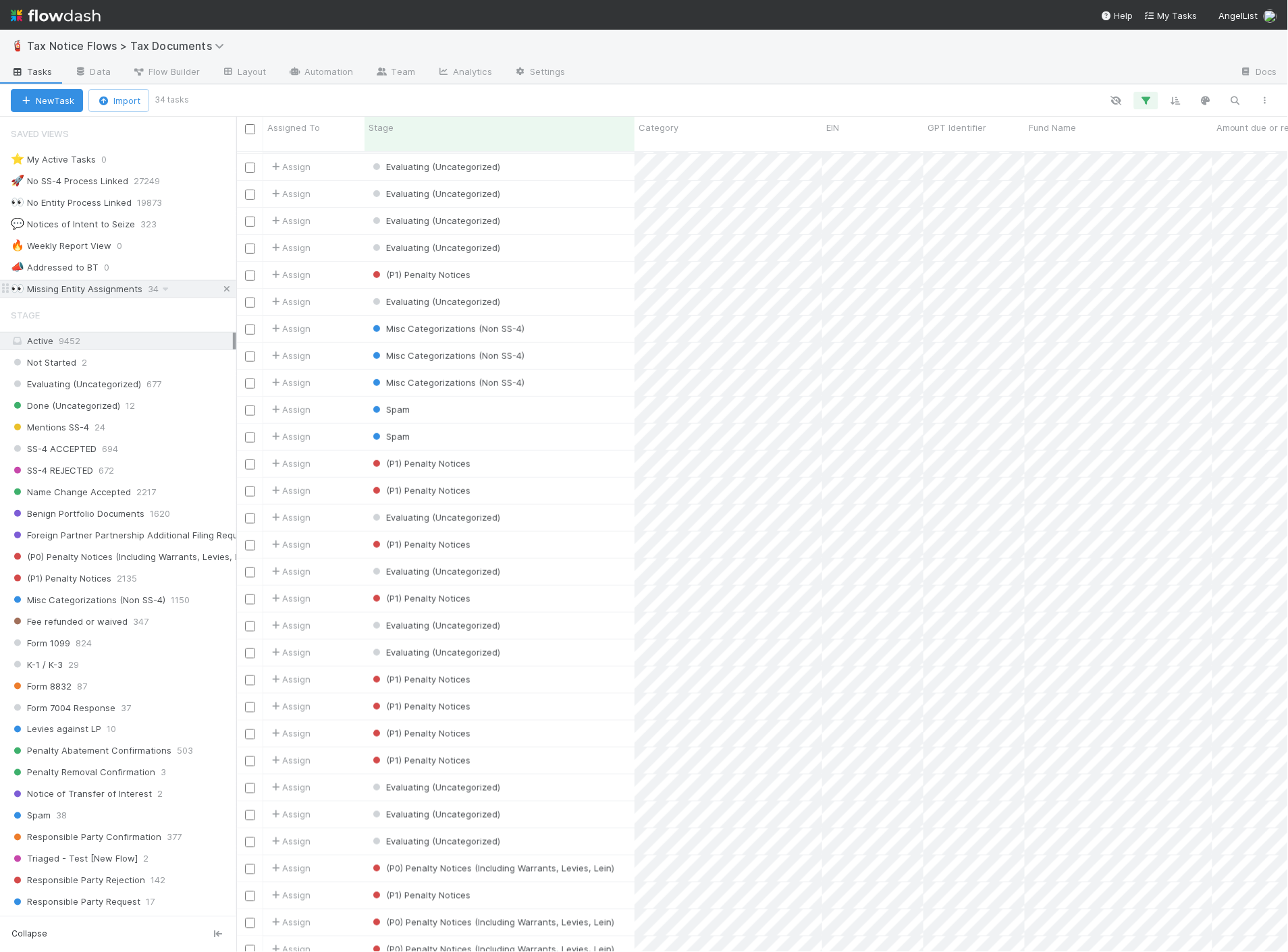
click at [220, 290] on icon at bounding box center [226, 289] width 13 height 9
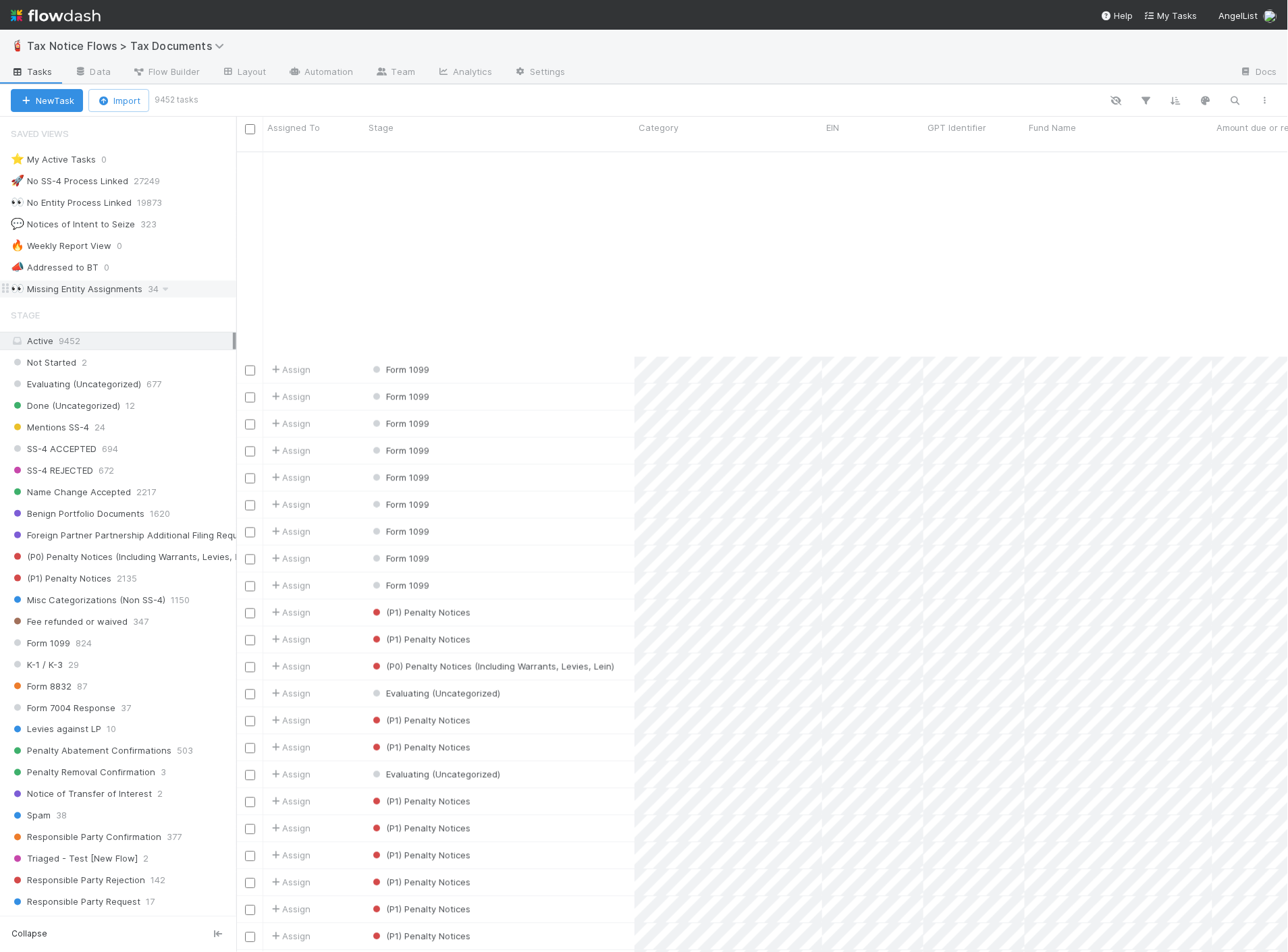
scroll to position [2324, 0]
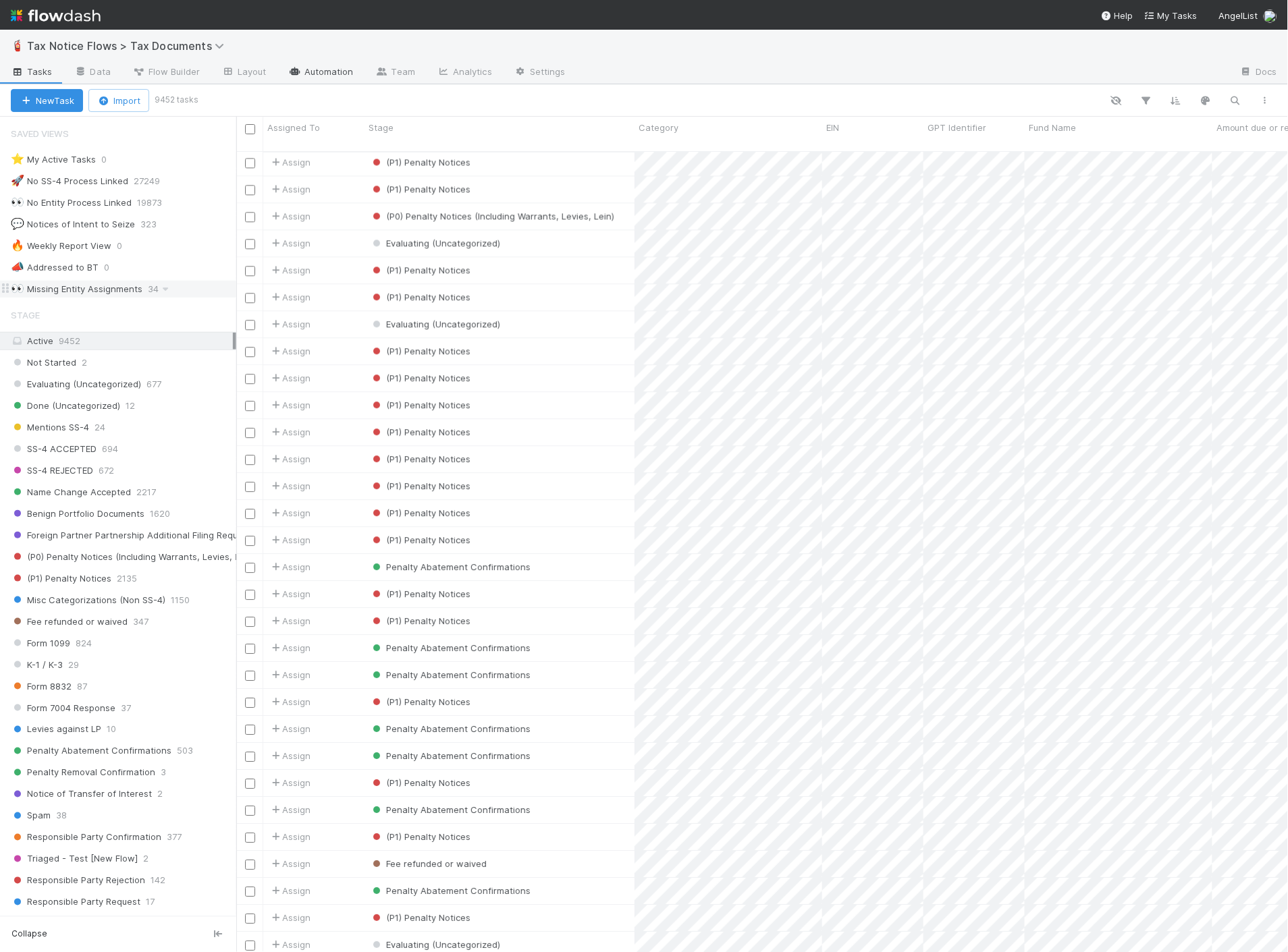
click at [321, 72] on link "Automation" at bounding box center [321, 73] width 87 height 22
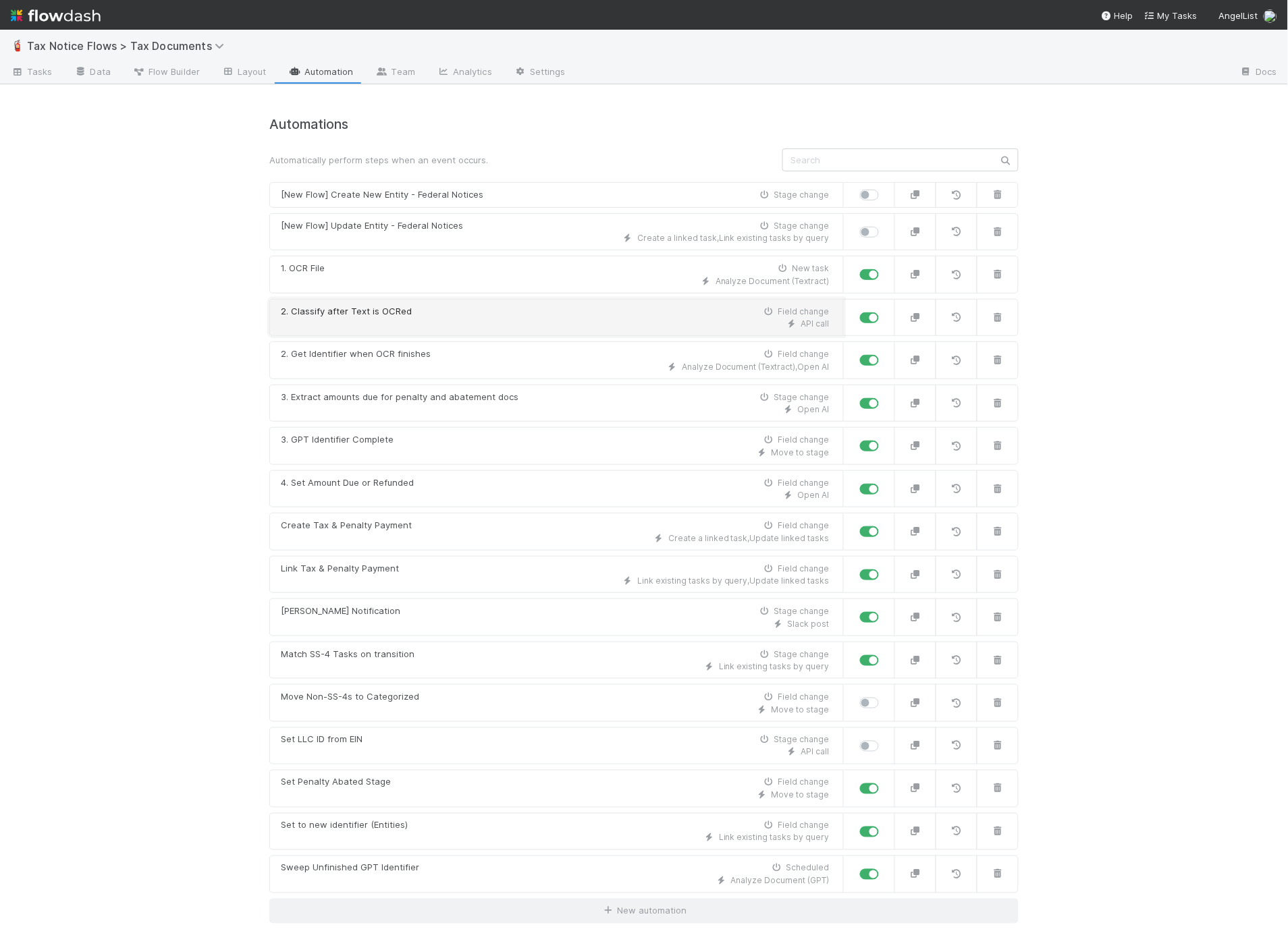
click at [483, 318] on div "API call" at bounding box center [555, 324] width 549 height 12
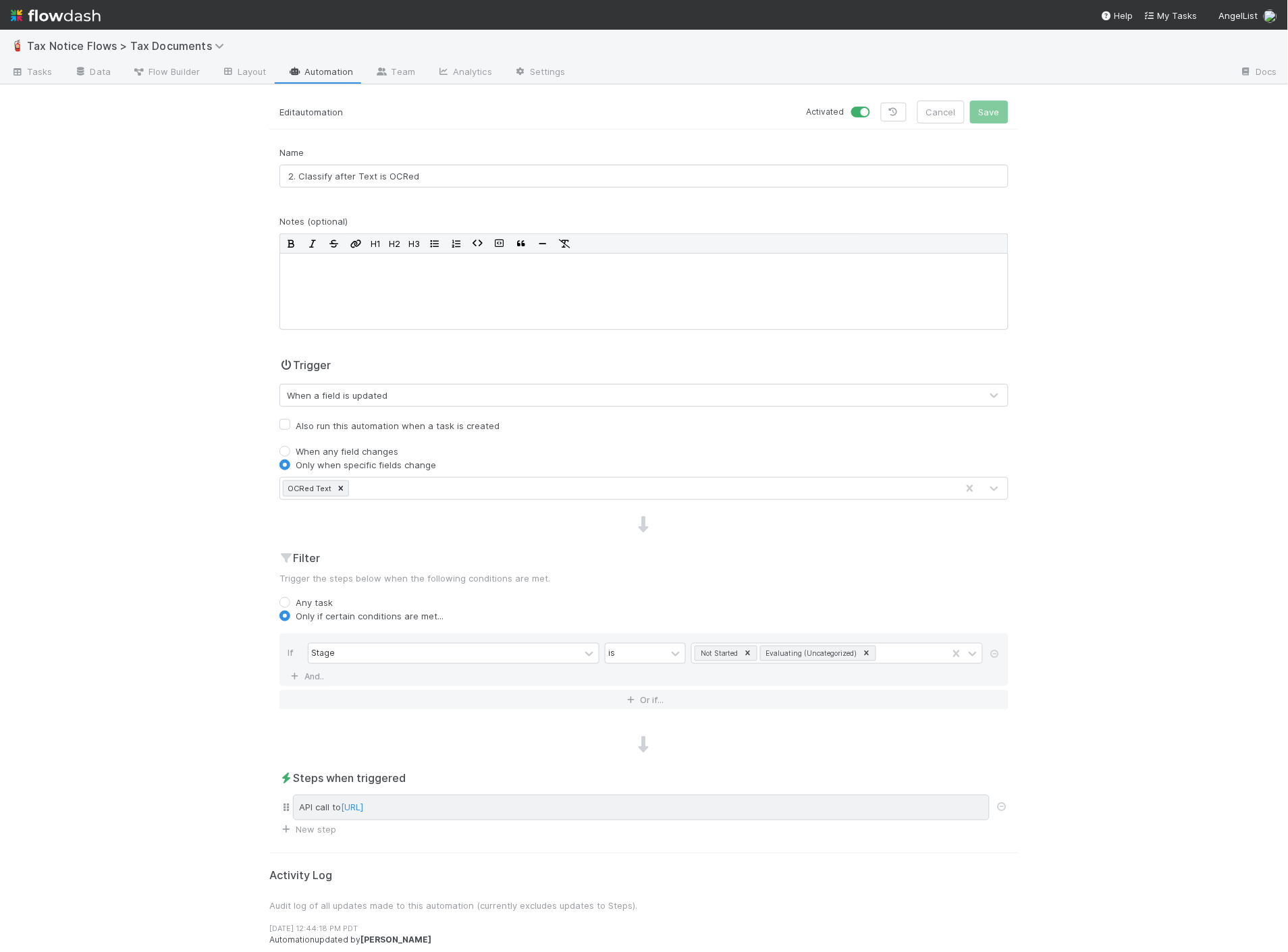
click at [363, 666] on span "[URL]" at bounding box center [352, 808] width 22 height 11
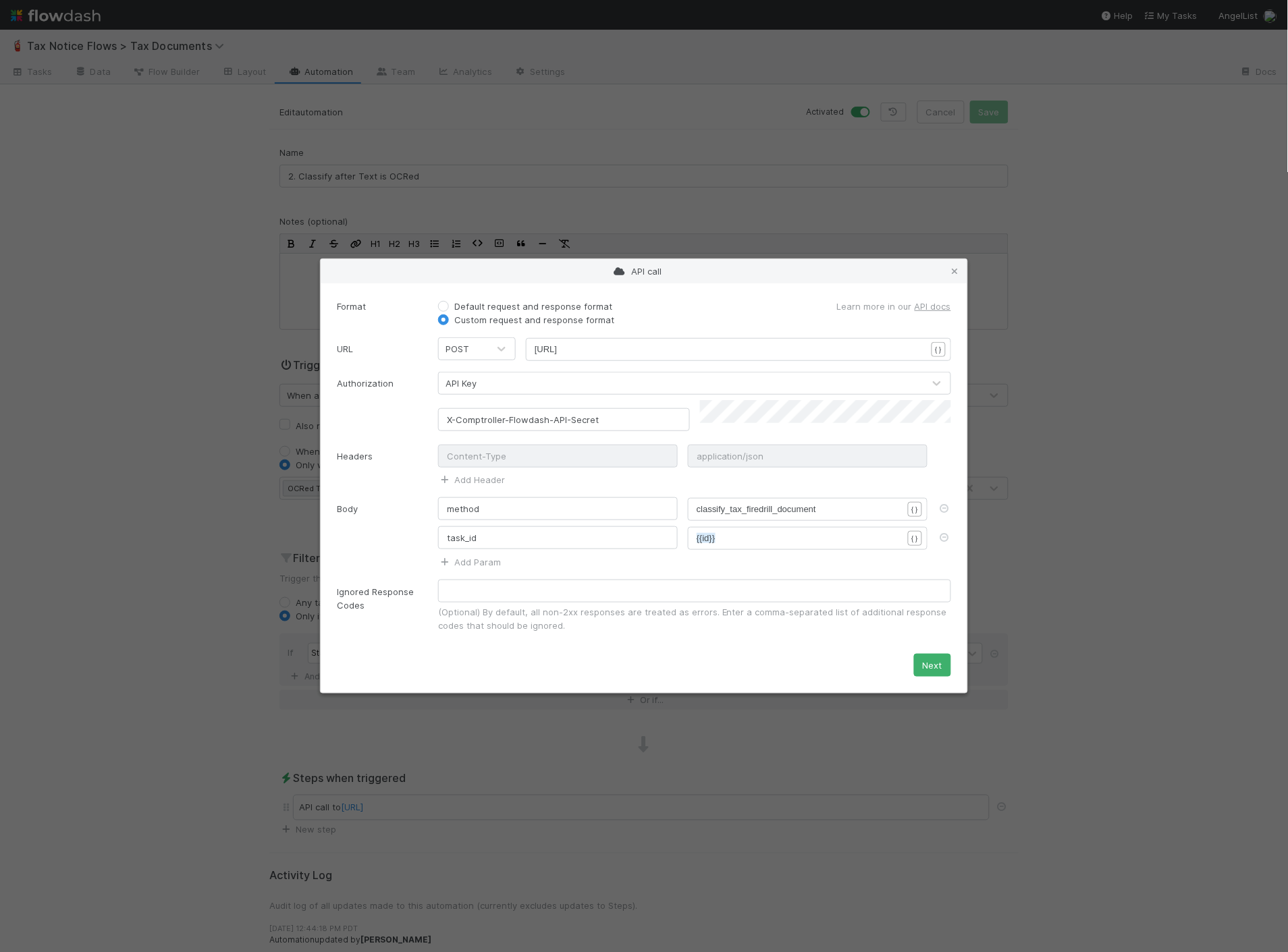
scroll to position [4, 0]
type textarea "[URL]"
drag, startPoint x: 872, startPoint y: 355, endPoint x: 528, endPoint y: 358, distance: 344.0
click at [955, 276] on icon at bounding box center [955, 272] width 13 height 9
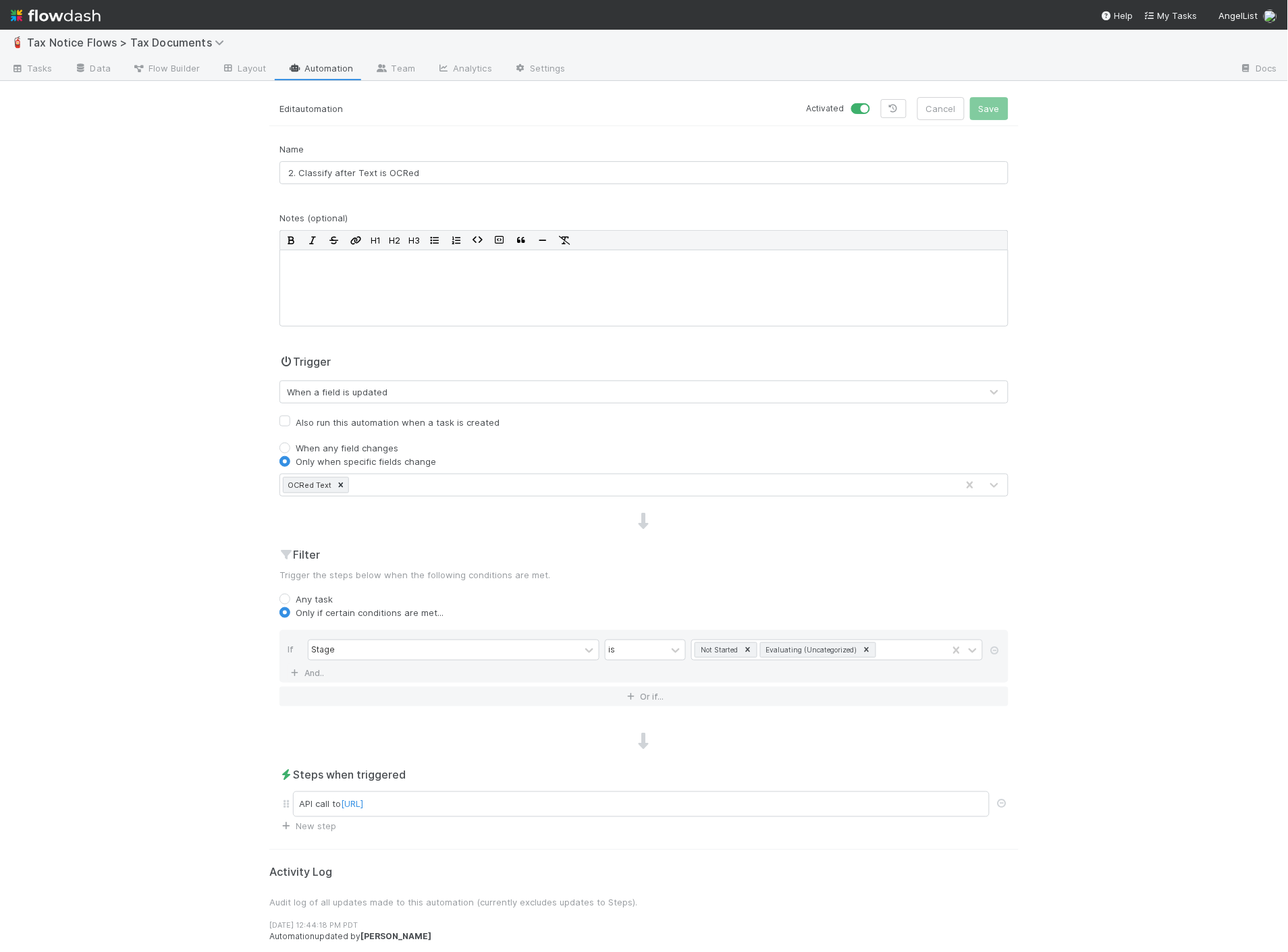
scroll to position [0, 0]
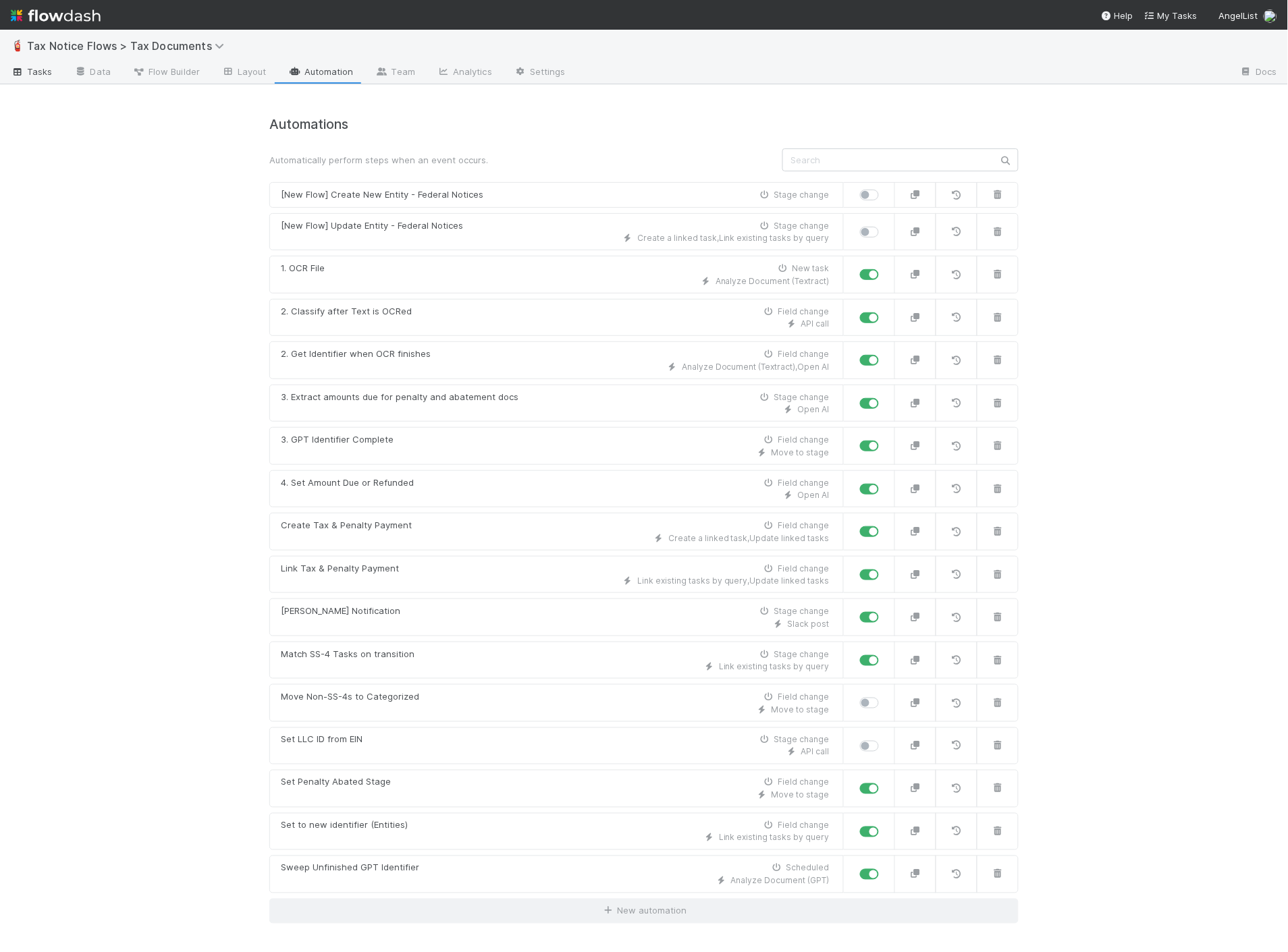
click at [41, 71] on span "Tasks" at bounding box center [32, 71] width 42 height 13
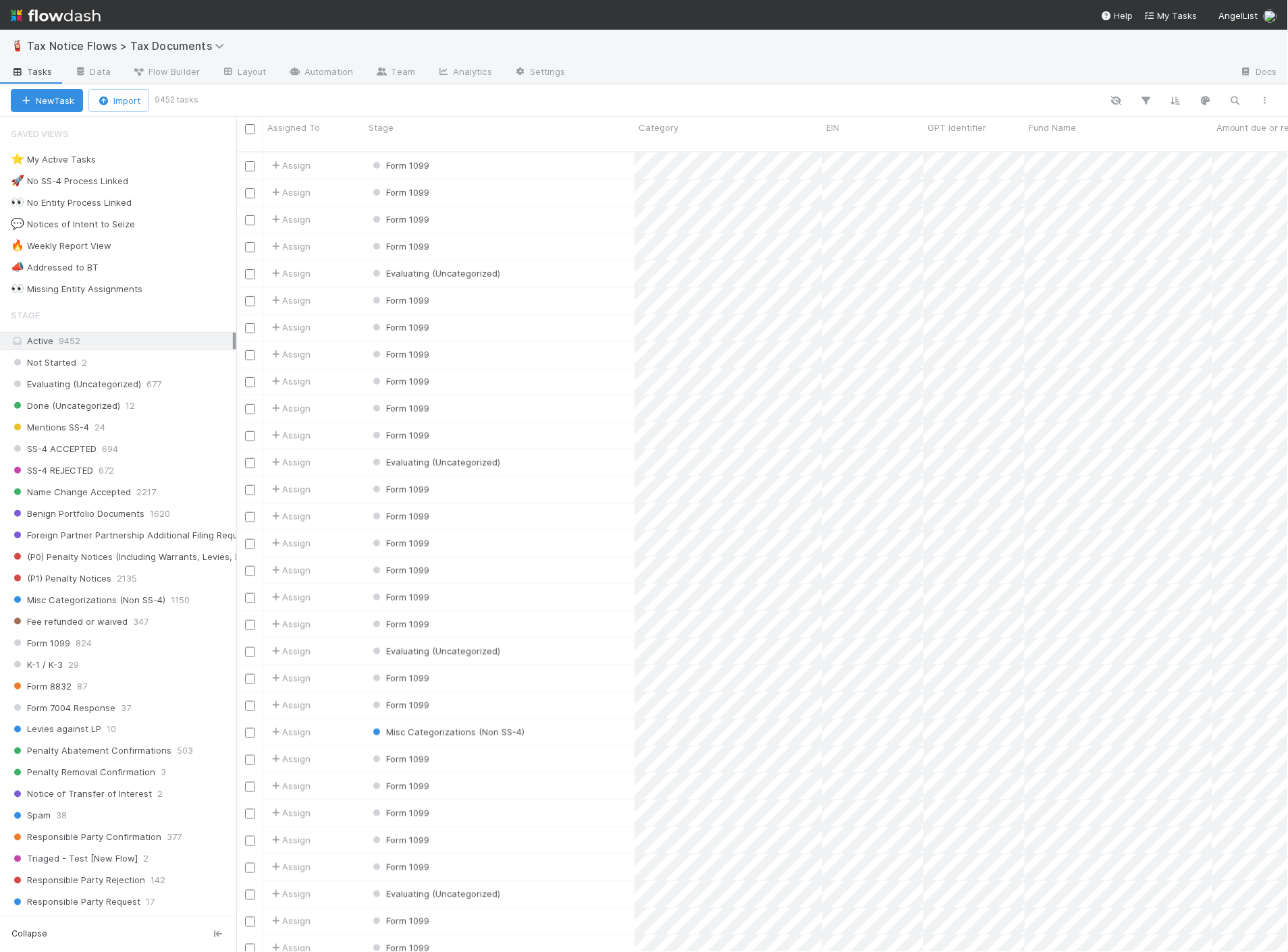
scroll to position [801, 1041]
click at [1233, 97] on icon "button" at bounding box center [1234, 100] width 13 height 12
click at [1132, 74] on input at bounding box center [1166, 78] width 135 height 16
